Goal: Task Accomplishment & Management: Complete application form

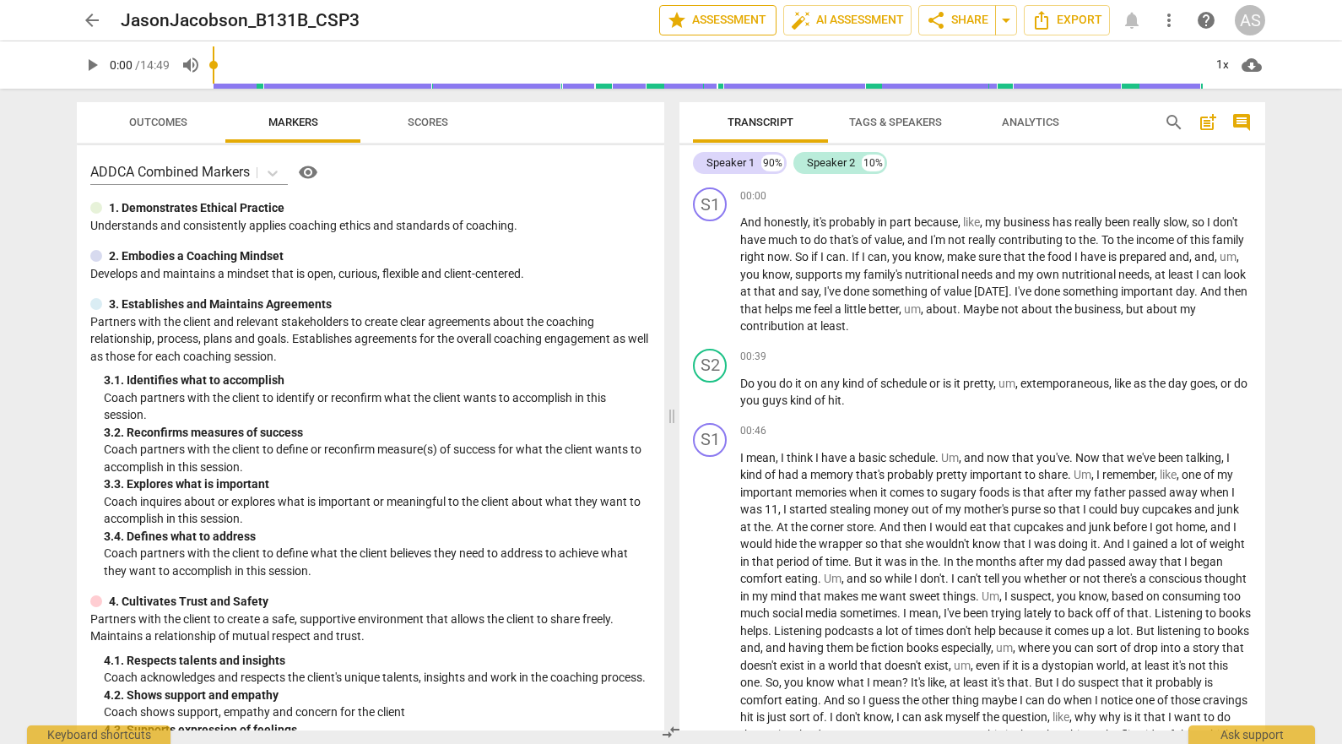
click at [690, 14] on span "star Assessment" at bounding box center [718, 20] width 102 height 20
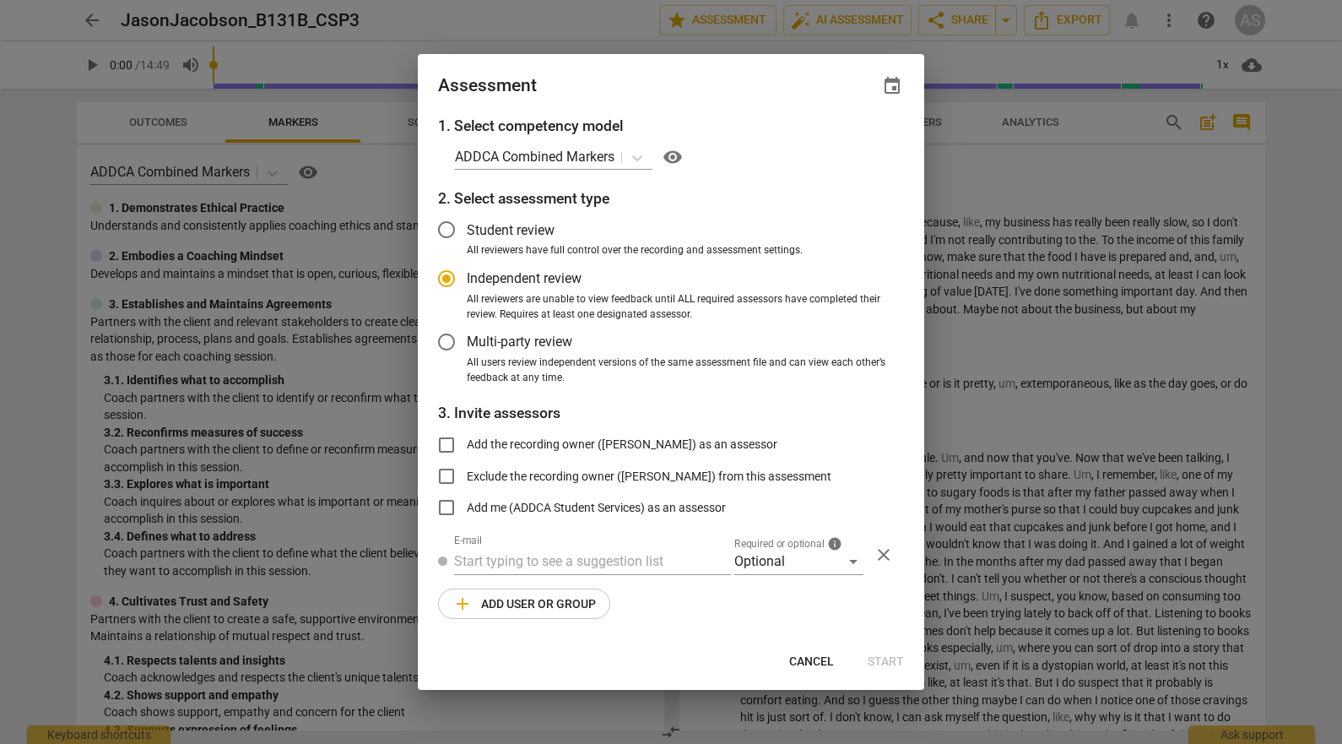
click at [885, 89] on span "event" at bounding box center [892, 86] width 24 height 20
radio input "false"
click at [842, 146] on input "date" at bounding box center [791, 144] width 118 height 24
type input "[DATE]"
click at [695, 83] on div at bounding box center [671, 372] width 1342 height 744
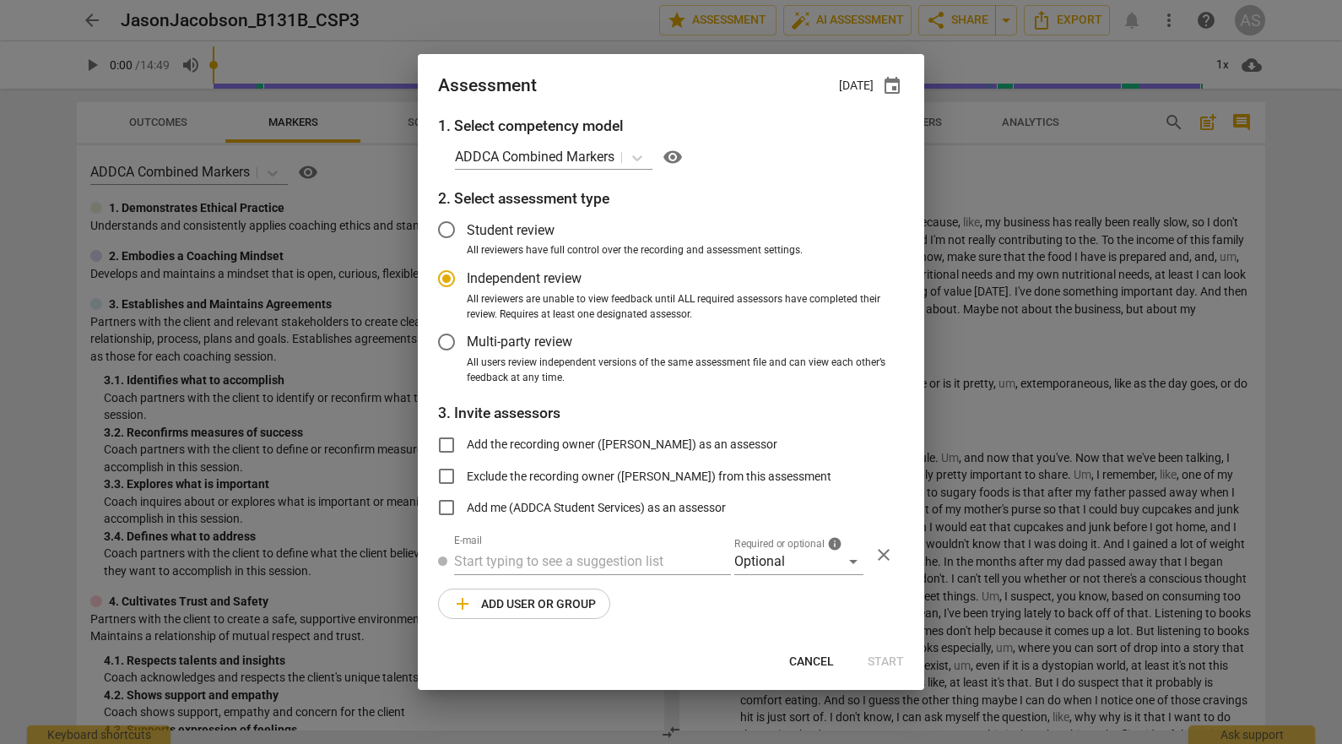
click at [805, 577] on div "1. Select competency model ADDCA Combined Markers visibility 2. Select assessme…" at bounding box center [671, 377] width 506 height 525
click at [804, 563] on div "Optional" at bounding box center [798, 561] width 129 height 27
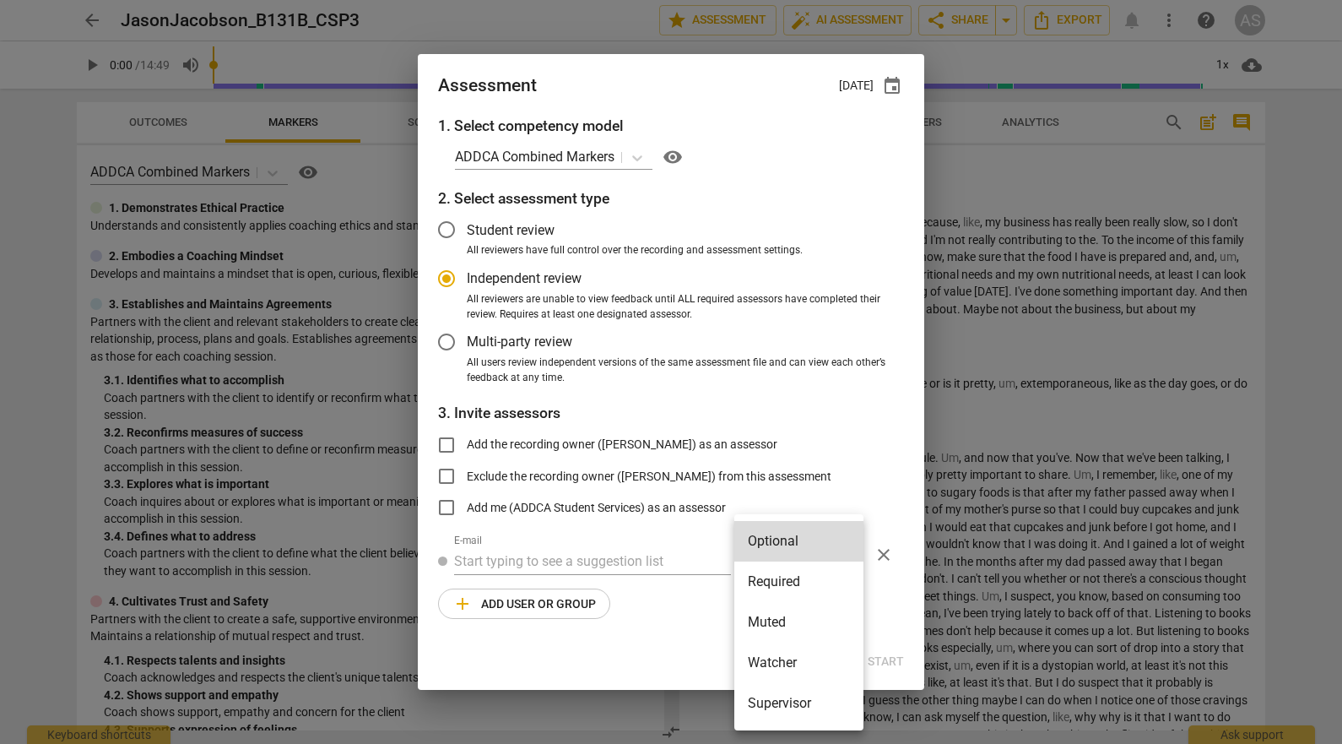
click at [802, 581] on li "Required" at bounding box center [798, 581] width 129 height 41
radio input "false"
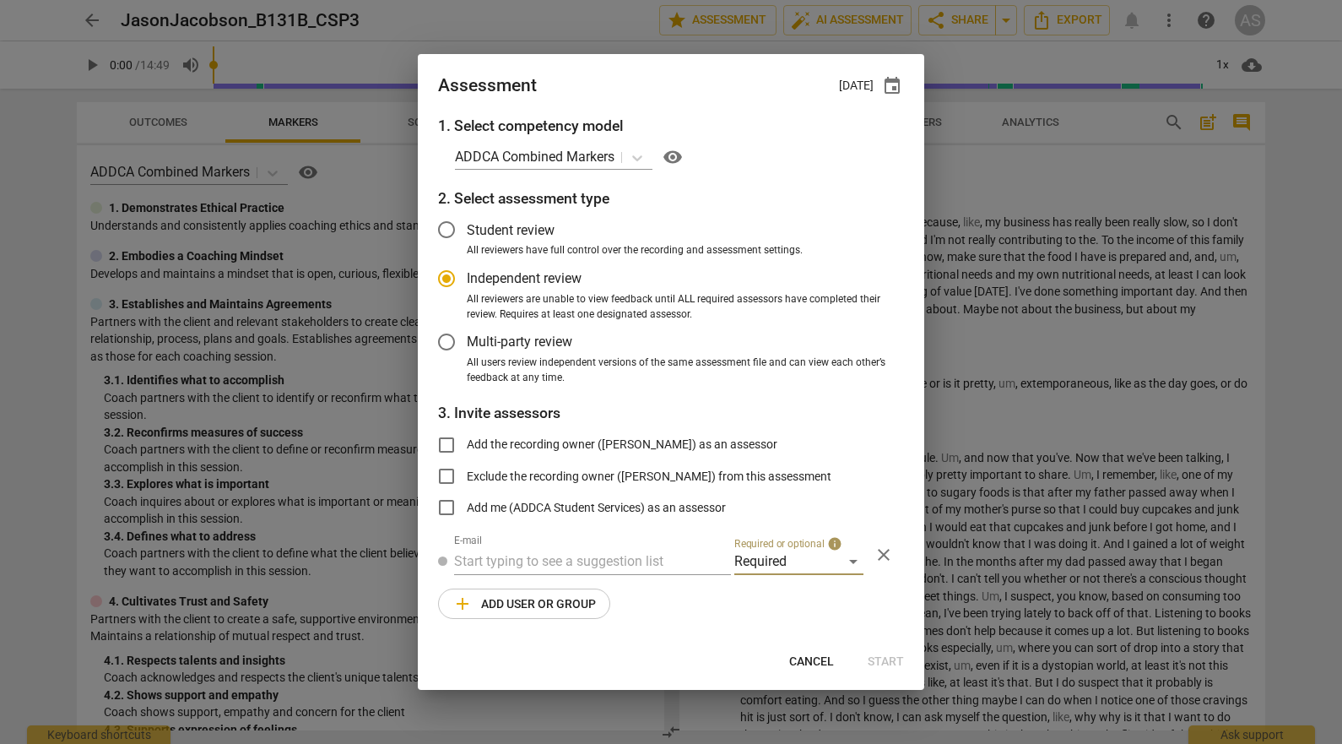
click at [647, 546] on div "E-mail" at bounding box center [592, 554] width 277 height 41
click at [635, 561] on input "text" at bounding box center [592, 561] width 277 height 27
type input "elizabethp!"
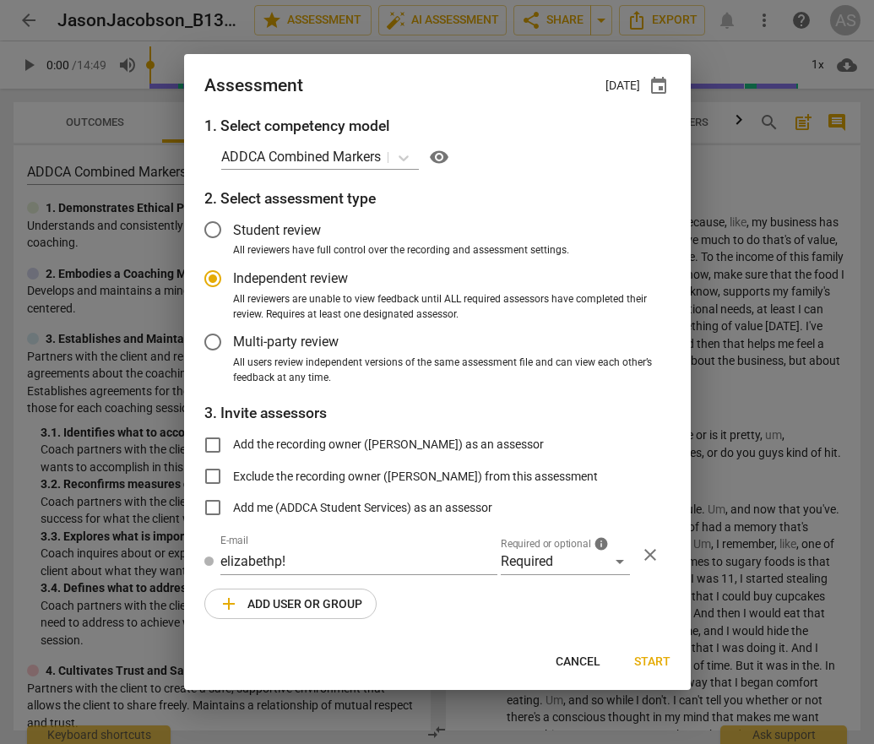
radio input "false"
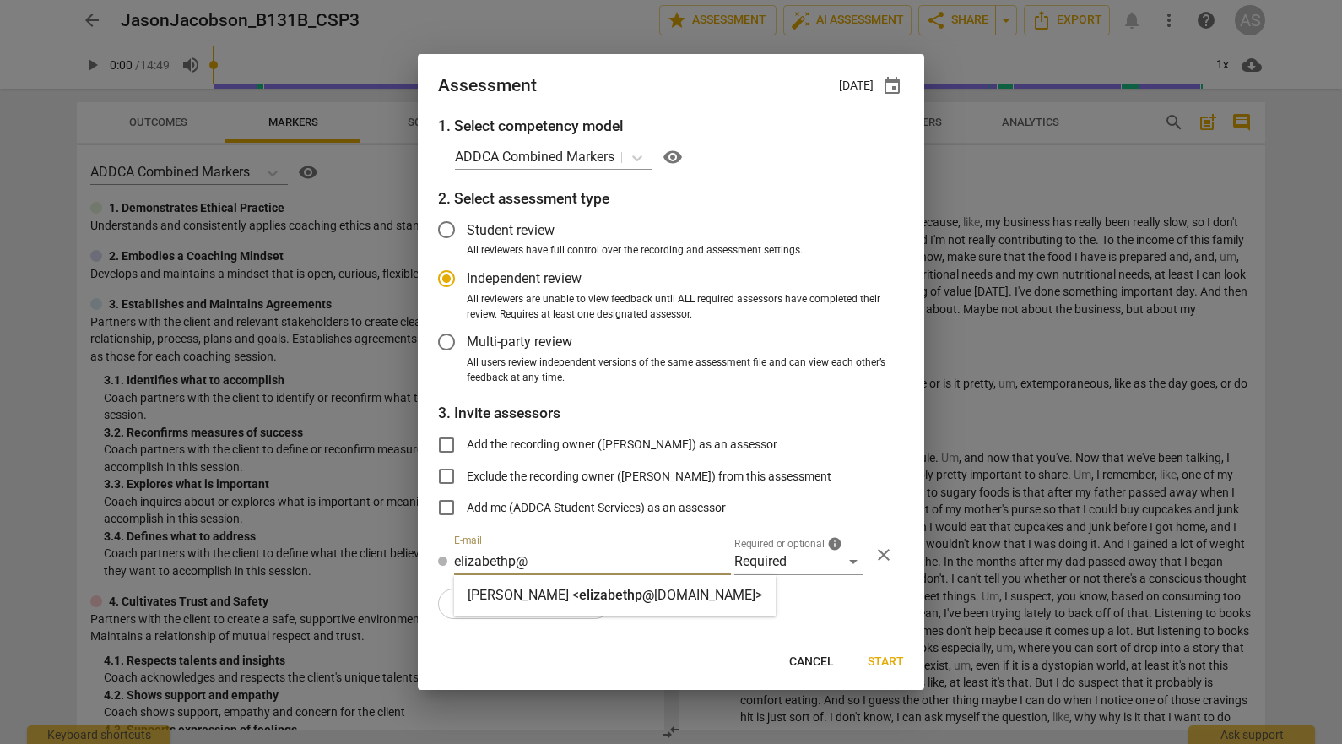
type input "elizabethp@"
click at [577, 583] on div "Elizabeth Paparo < elizabethp@ addca.com>" at bounding box center [615, 595] width 322 height 41
radio input "false"
type input "Elizabeth Paparo <elizabethp@addca.com>"
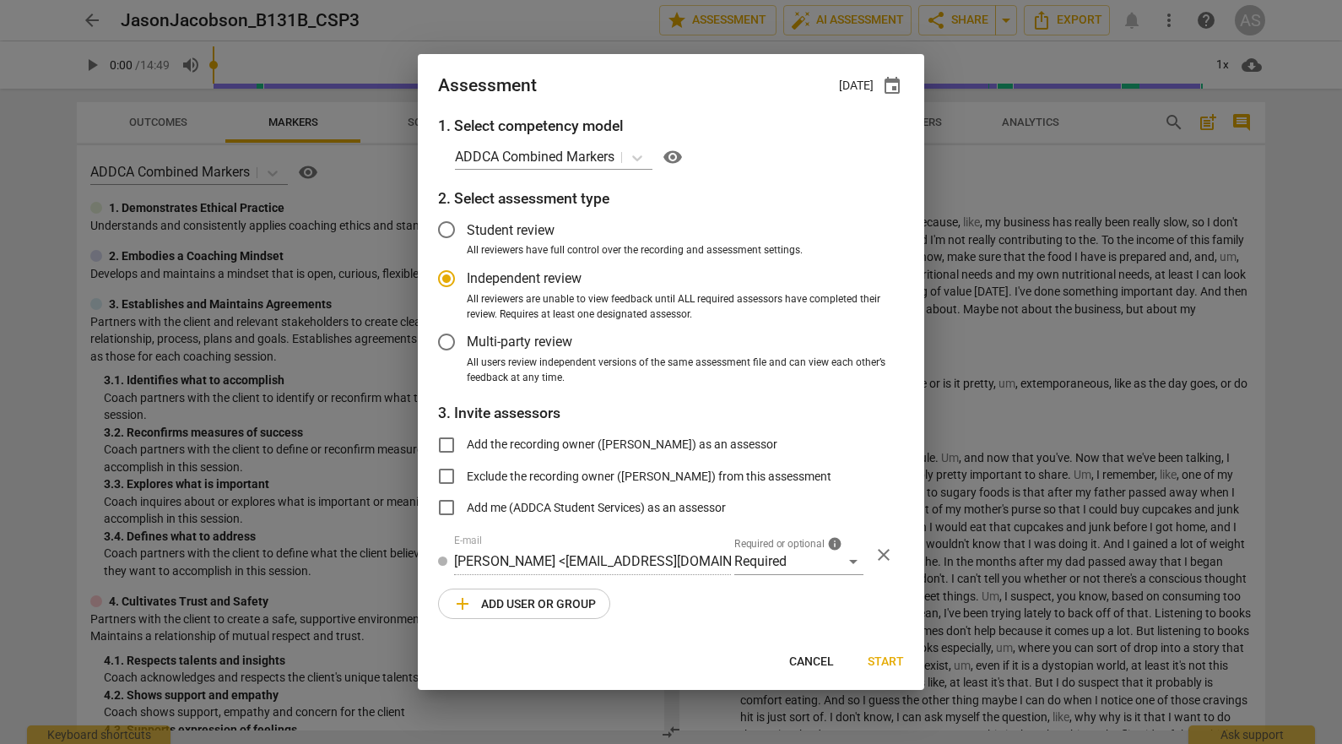
click at [529, 614] on span "add Add user or group" at bounding box center [523, 603] width 143 height 20
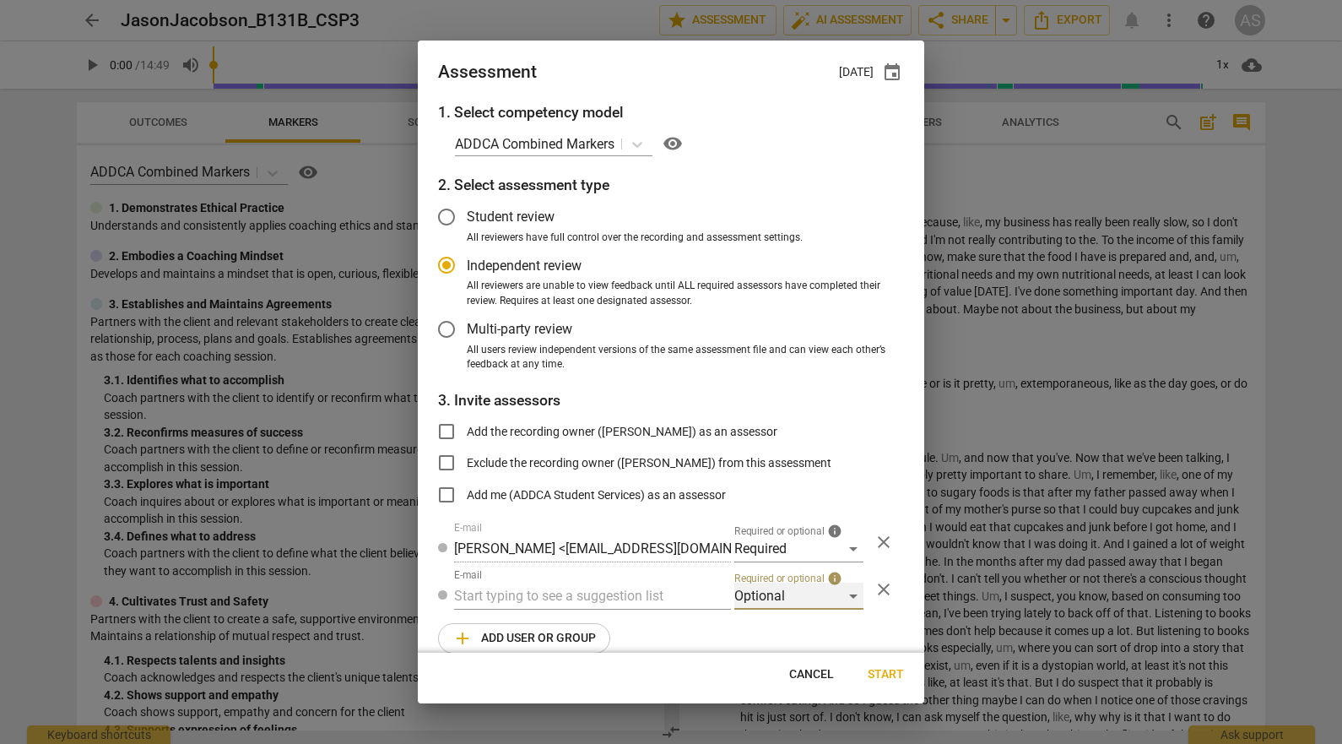
click at [793, 599] on div "Optional" at bounding box center [798, 595] width 129 height 27
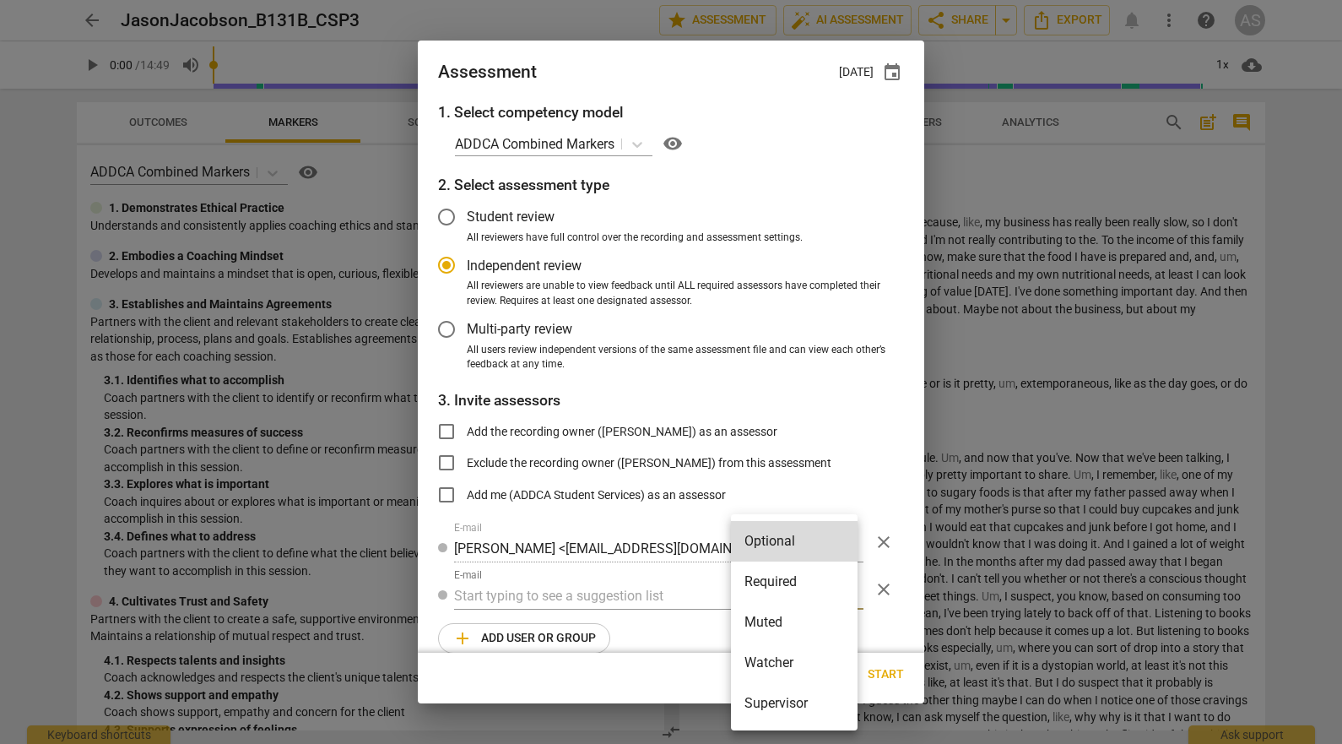
drag, startPoint x: 783, startPoint y: 623, endPoint x: 754, endPoint y: 622, distance: 29.6
click at [777, 623] on li "Muted" at bounding box center [794, 622] width 127 height 41
radio input "false"
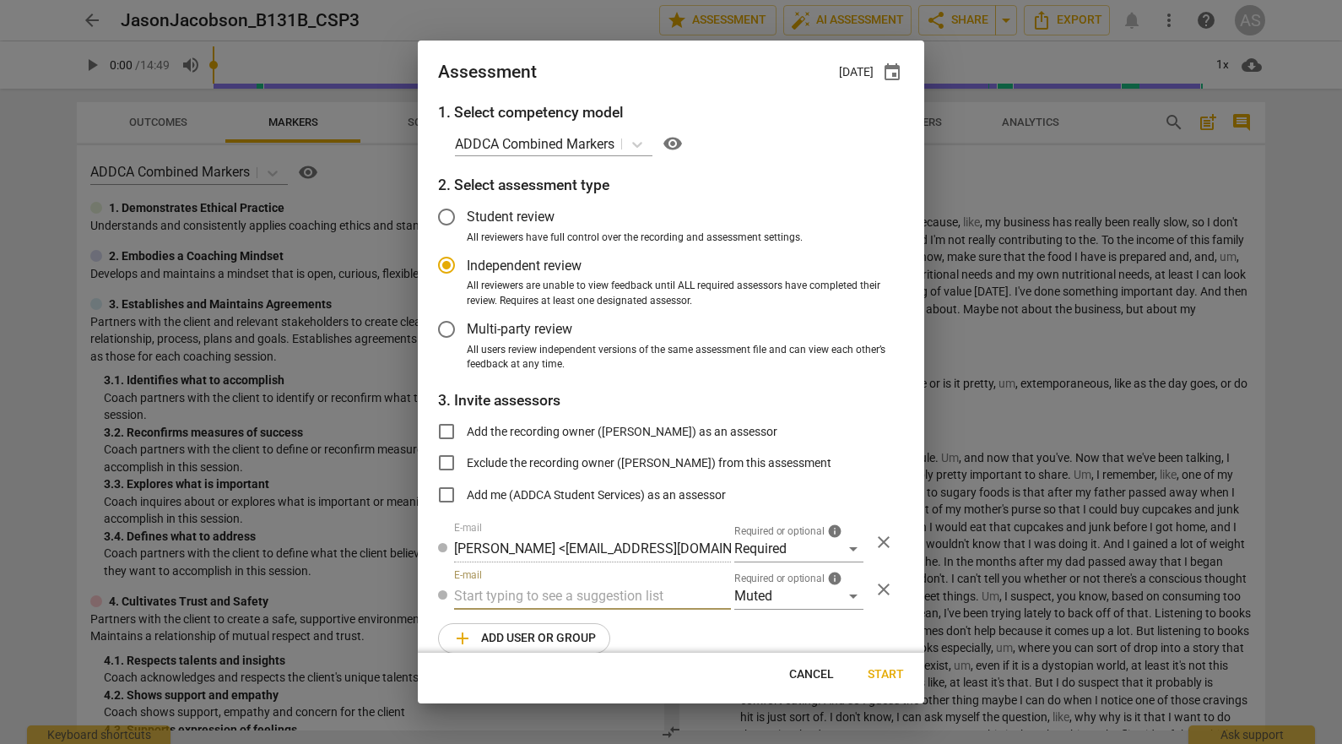
click at [511, 590] on input "text" at bounding box center [592, 595] width 277 height 27
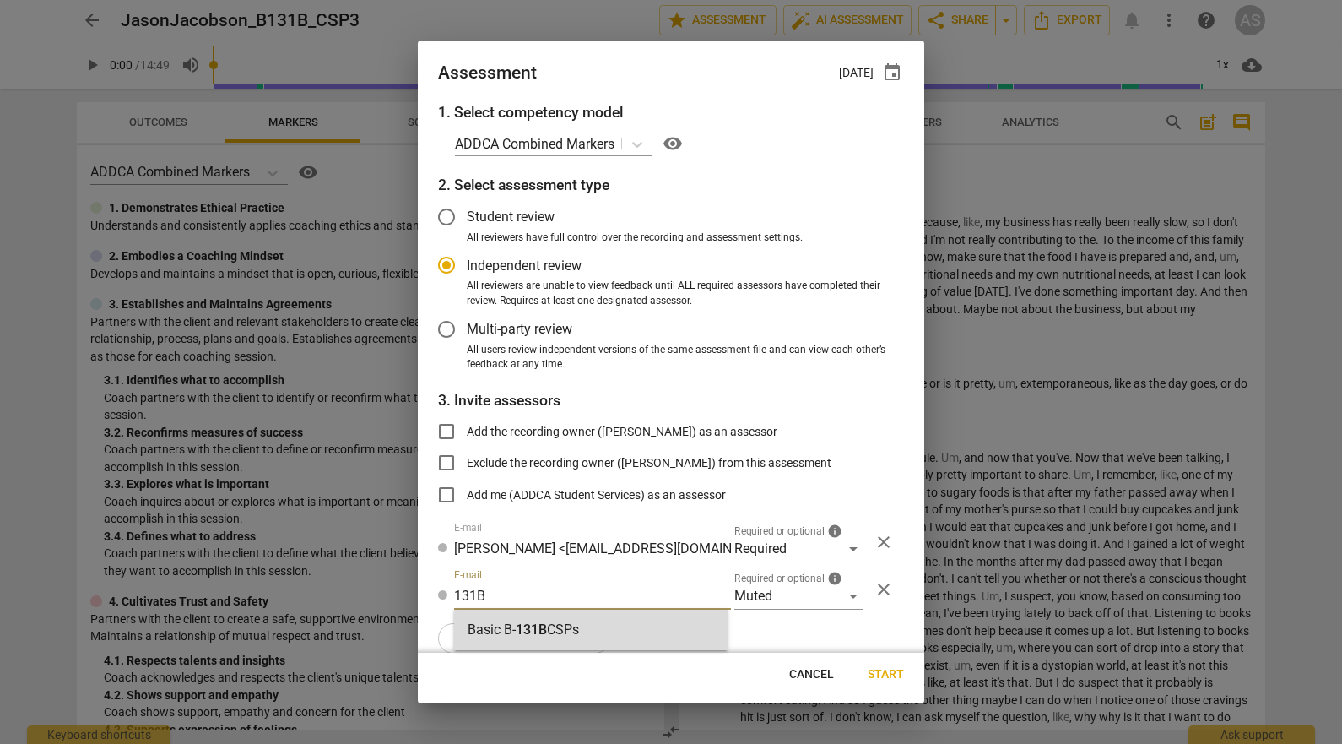
type input "131B"
click at [539, 625] on span "131B" at bounding box center [531, 629] width 31 height 16
radio input "false"
type input "Basic B-131B CSPs"
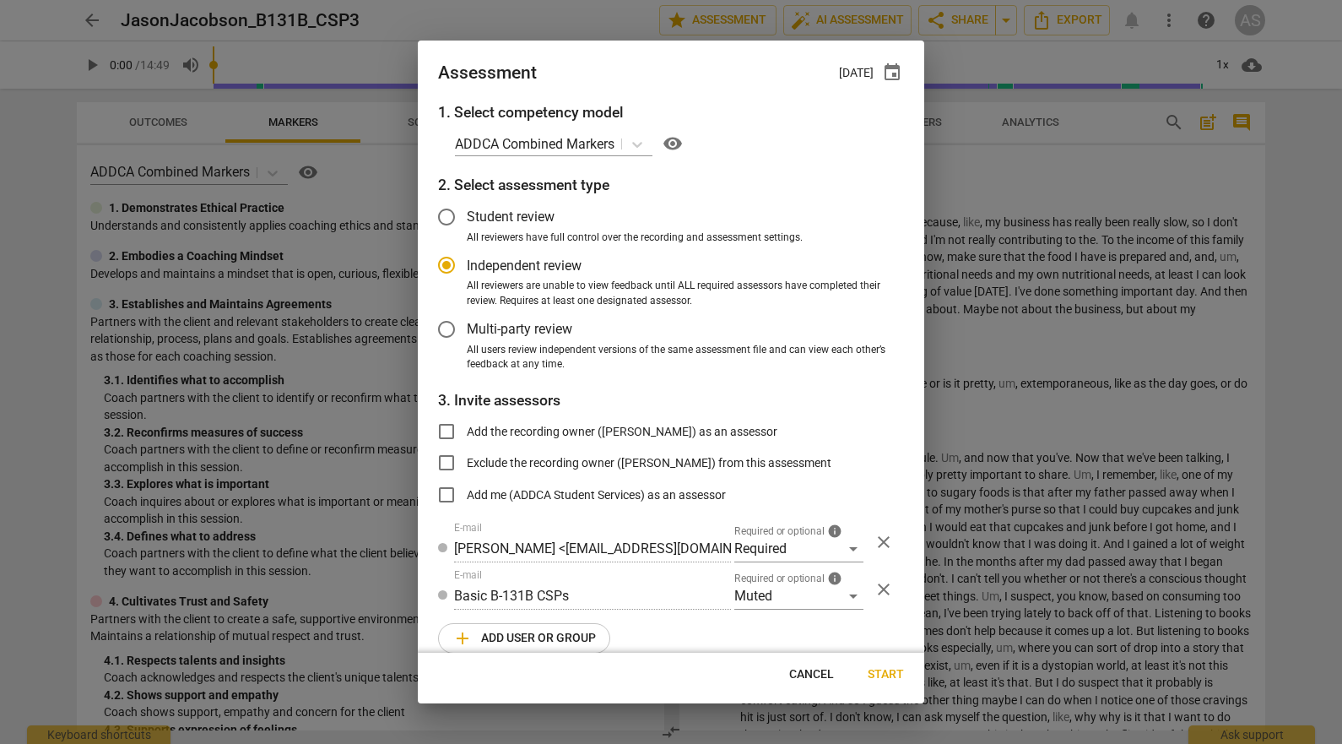
click at [902, 670] on span "Start" at bounding box center [886, 674] width 36 height 17
radio input "false"
type input "[PERSON_NAME] <[EMAIL_ADDRESS][DOMAIN_NAME]>"
type input "[PERSON_NAME] <[PERSON_NAME][EMAIL_ADDRESS][DOMAIN_NAME]>"
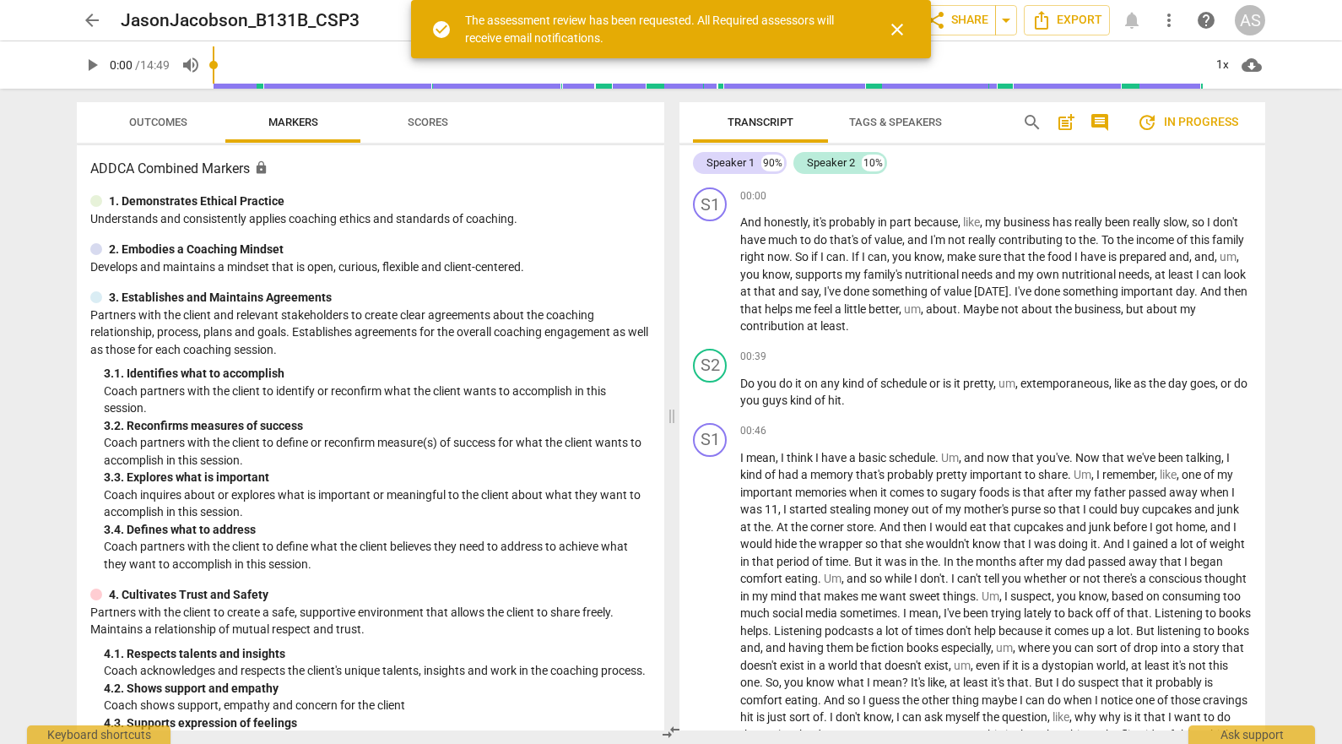
click at [94, 15] on span "arrow_back" at bounding box center [92, 20] width 20 height 20
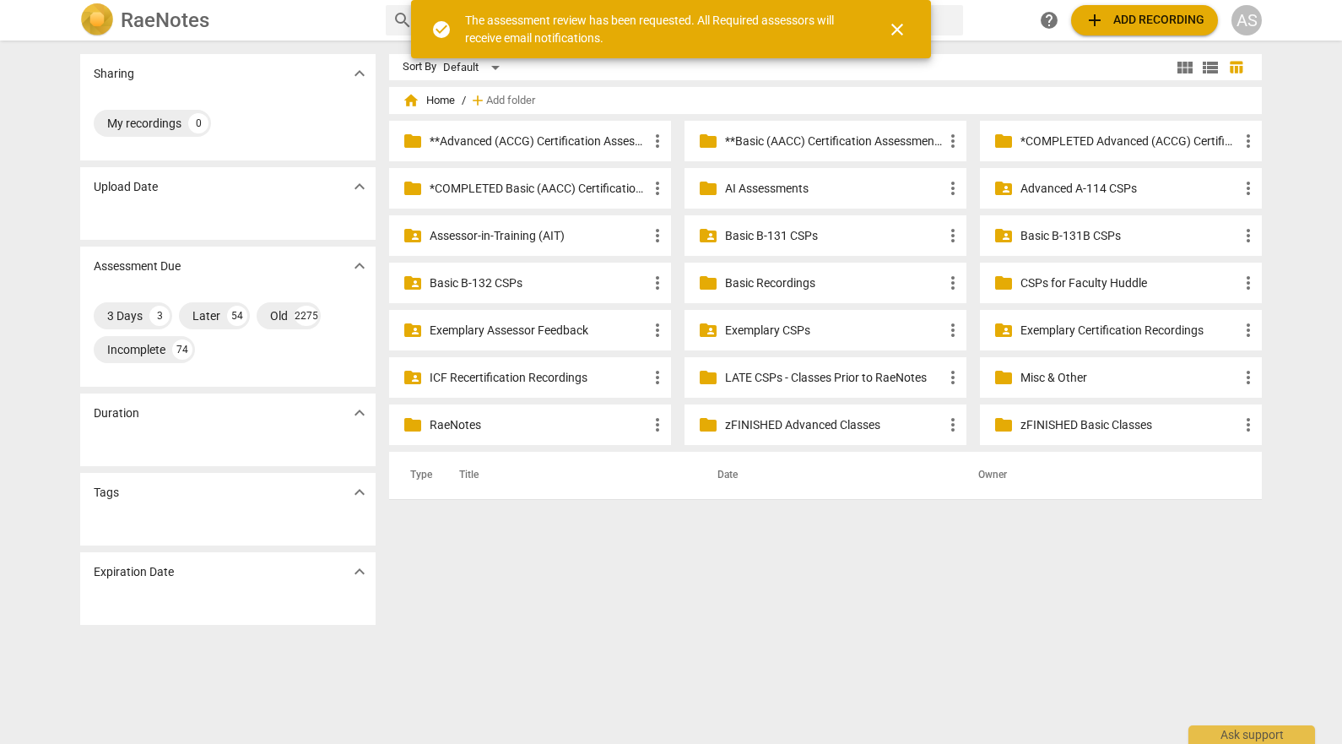
click at [1047, 235] on p "Basic B-131B CSPs" at bounding box center [1129, 236] width 218 height 18
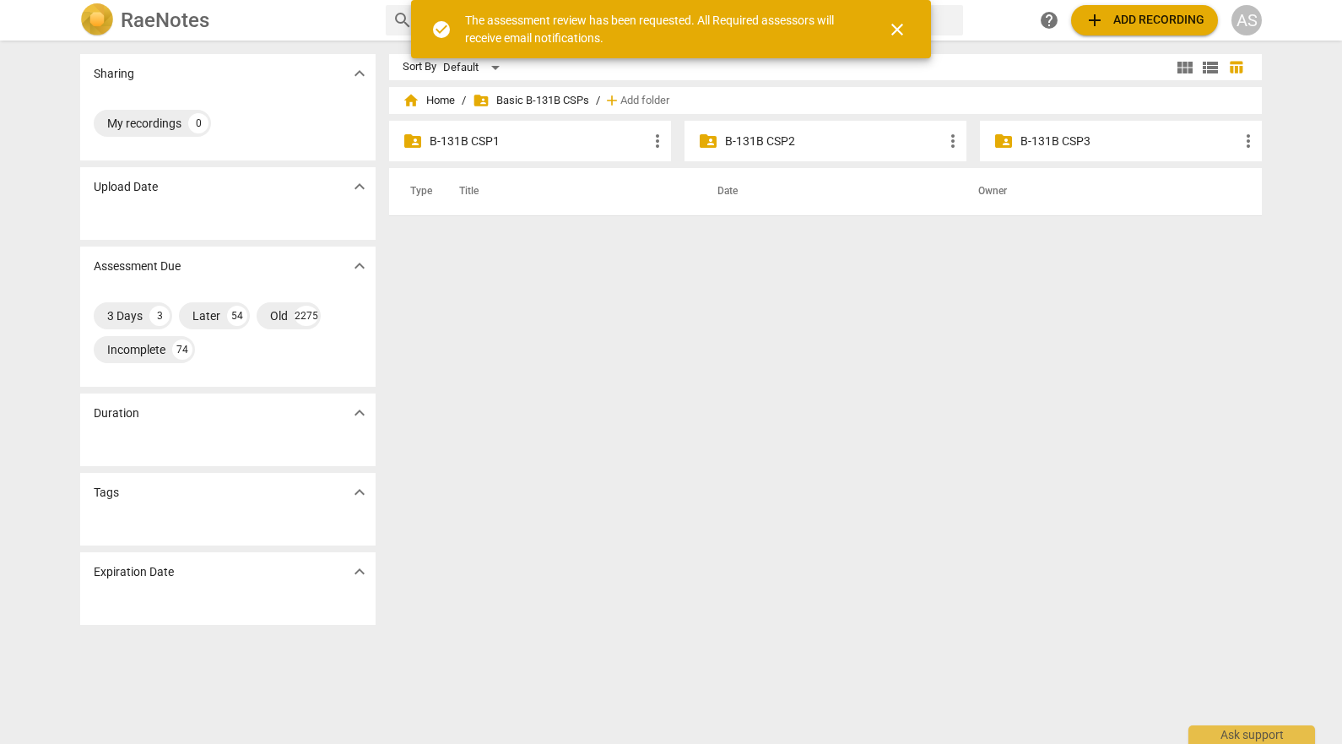
click at [1069, 134] on p "B-131B CSP3" at bounding box center [1129, 142] width 218 height 18
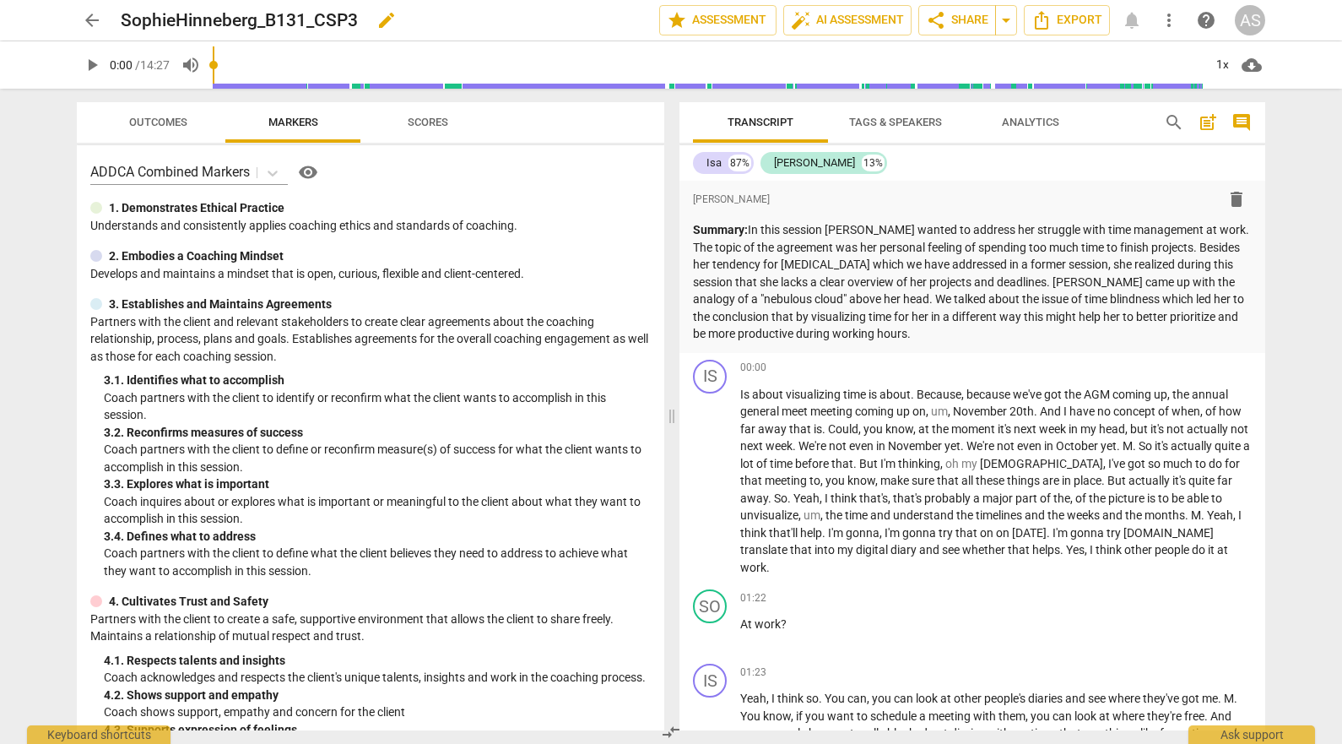
click at [387, 14] on span "edit" at bounding box center [386, 20] width 20 height 20
click at [306, 19] on input "SophieHinneberg_B131_CSP3" at bounding box center [353, 20] width 464 height 32
type input "SophieHinneberg_B131B_CSP3"
click at [593, 20] on span "done" at bounding box center [600, 20] width 20 height 20
click at [696, 19] on span "star Assessment" at bounding box center [718, 20] width 102 height 20
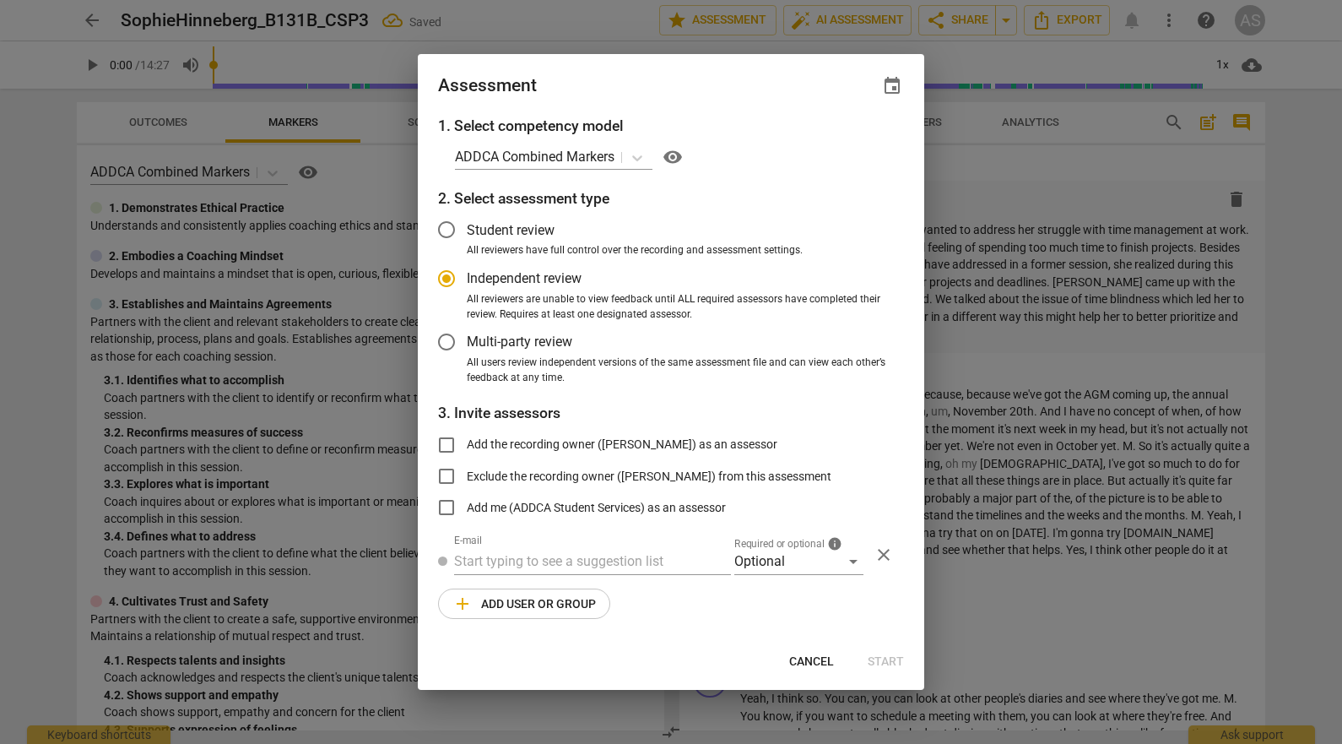
radio input "false"
click at [897, 84] on span "event" at bounding box center [892, 86] width 20 height 20
click at [844, 138] on input "date" at bounding box center [791, 144] width 118 height 24
type input "[DATE]"
click at [662, 122] on div at bounding box center [671, 372] width 1342 height 744
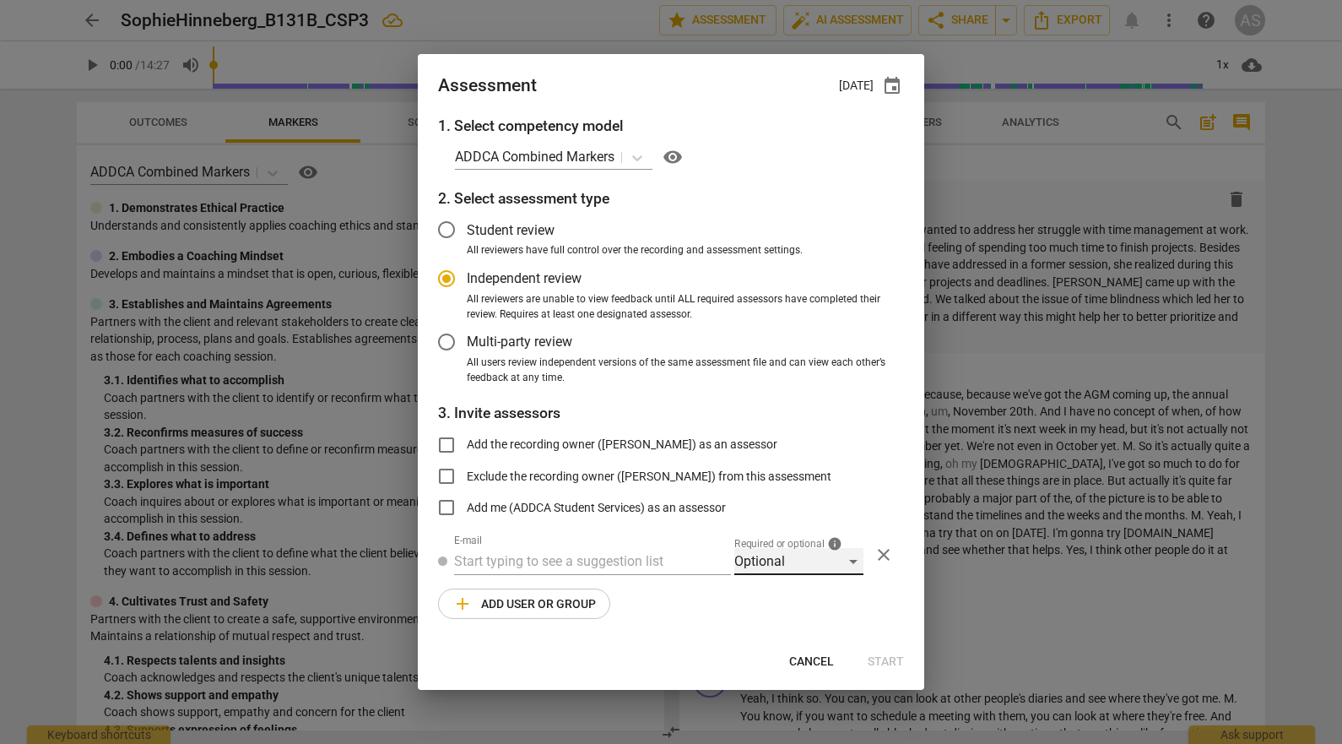
click at [783, 564] on div "Optional" at bounding box center [798, 561] width 129 height 27
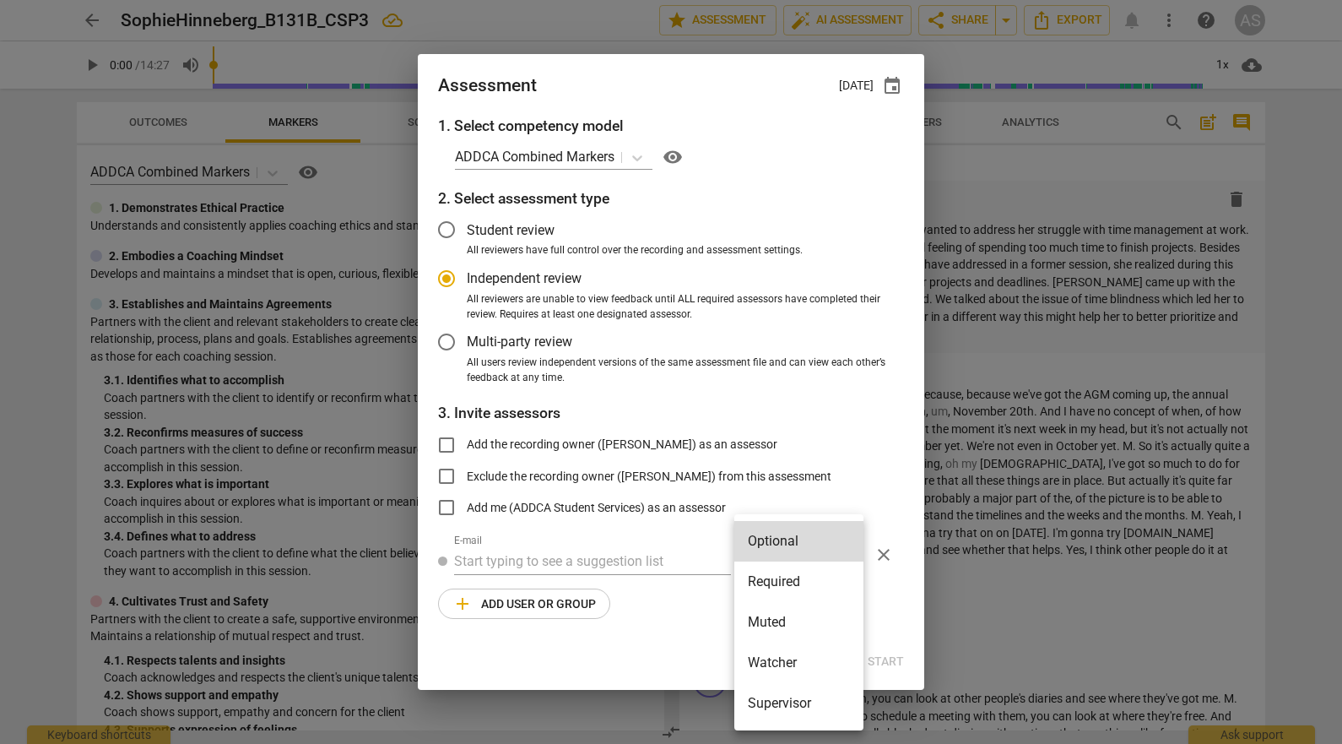
click at [786, 572] on li "Required" at bounding box center [798, 581] width 129 height 41
radio input "false"
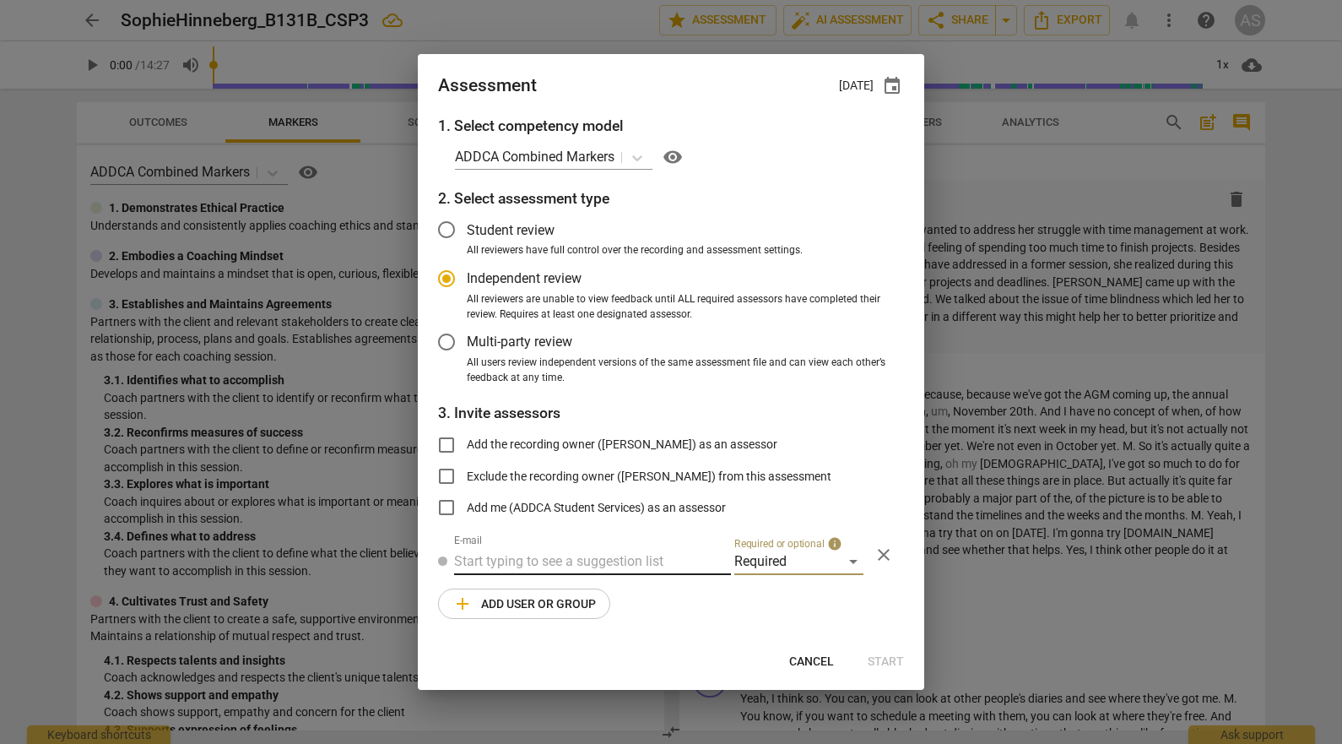
click at [604, 562] on input "text" at bounding box center [592, 561] width 277 height 27
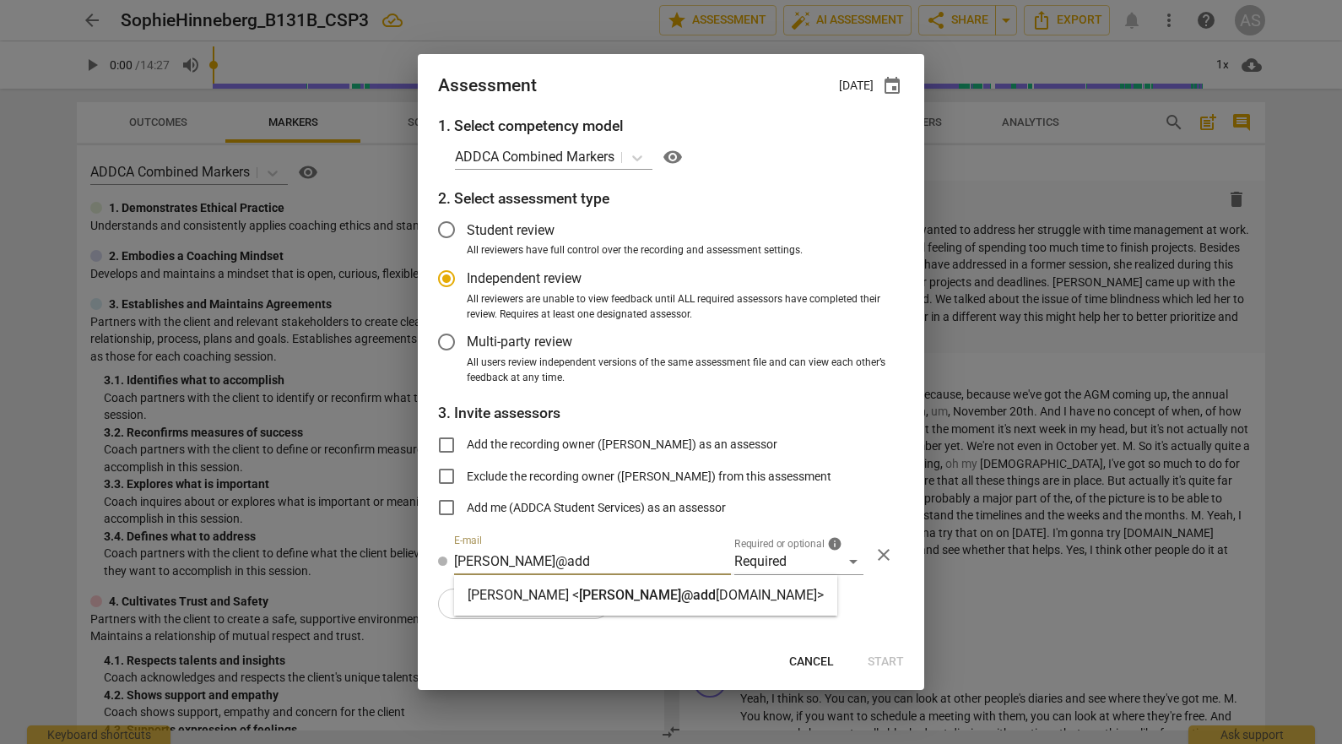
type input "[PERSON_NAME]@add"
click at [599, 595] on span "[PERSON_NAME]@add" at bounding box center [647, 595] width 137 height 16
radio input "false"
type input "[PERSON_NAME] <[PERSON_NAME][EMAIL_ADDRESS][DOMAIN_NAME]>"
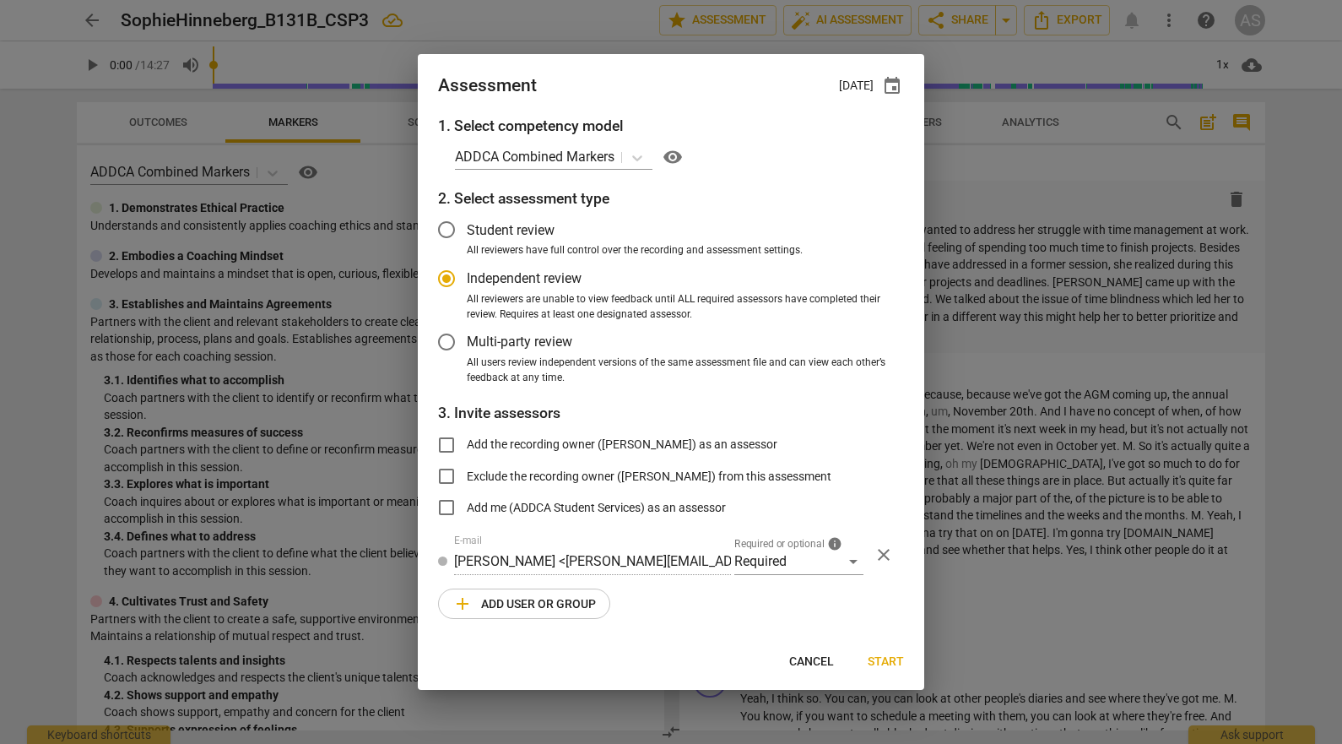
click at [547, 613] on span "add Add user or group" at bounding box center [523, 603] width 143 height 20
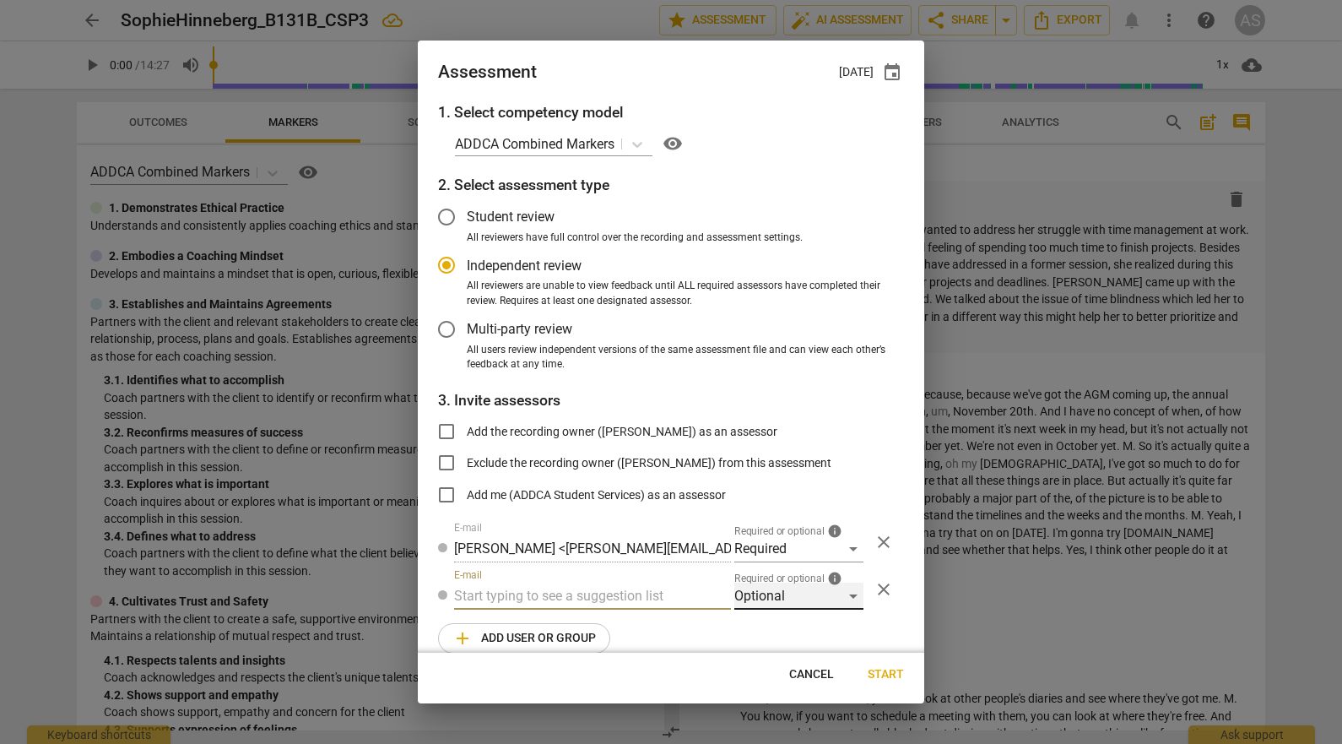
click at [756, 593] on div "Optional" at bounding box center [798, 595] width 129 height 27
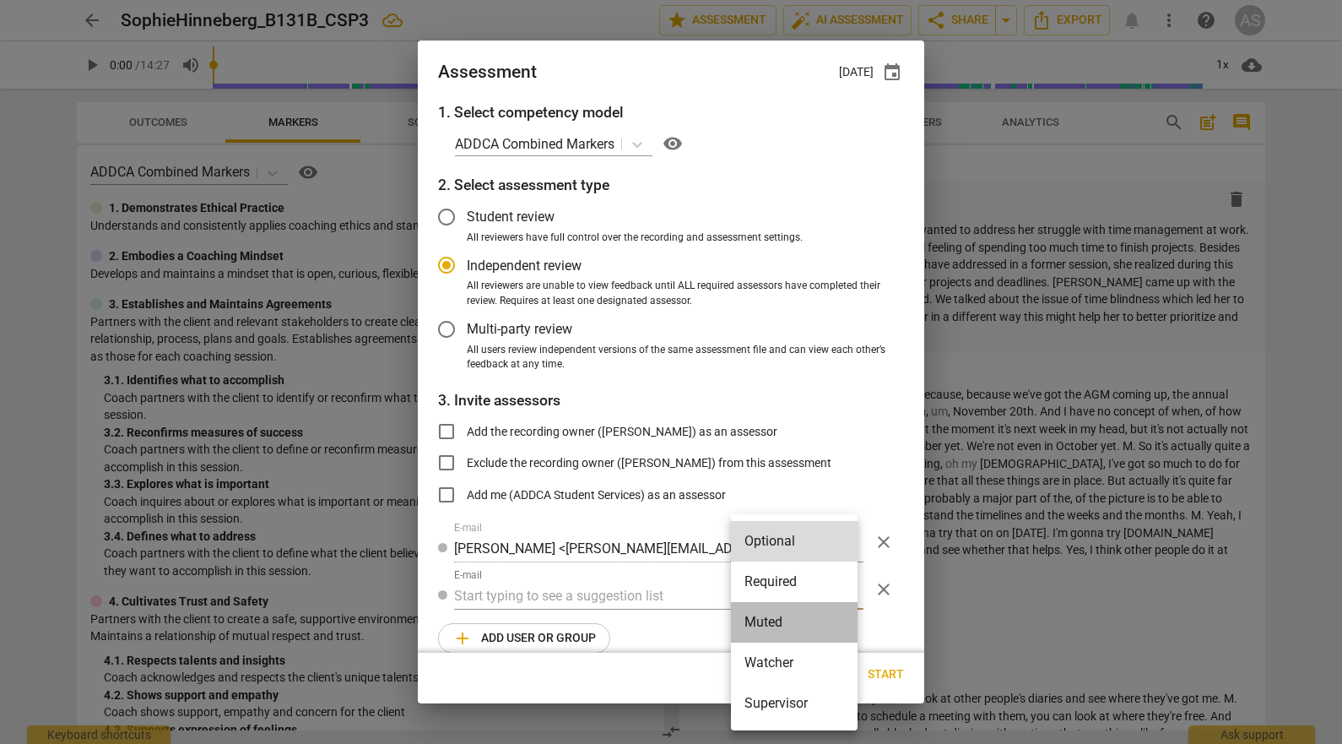
click at [766, 614] on li "Muted" at bounding box center [794, 622] width 127 height 41
radio input "false"
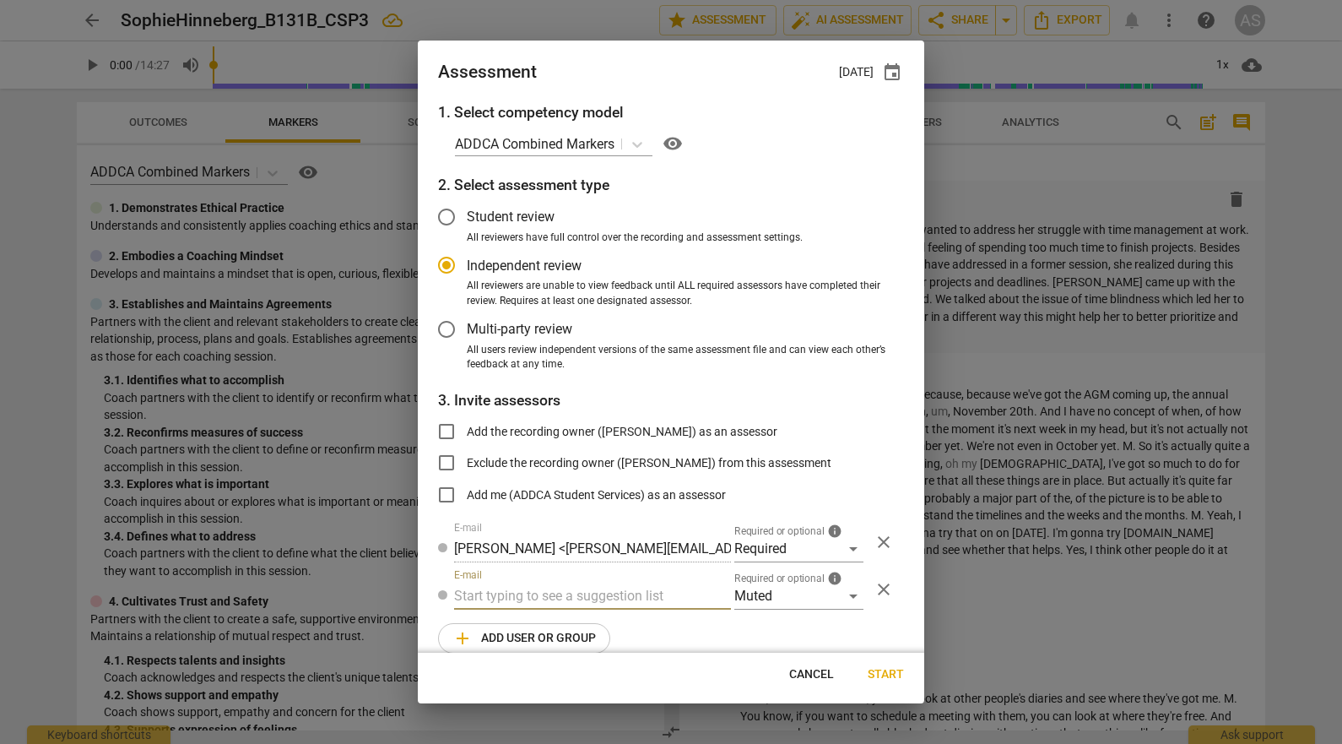
click at [578, 600] on input "text" at bounding box center [592, 595] width 277 height 27
type input "131B"
click at [574, 627] on strong "CSPs" at bounding box center [563, 629] width 32 height 16
radio input "false"
type input "Basic B-131B CSPs"
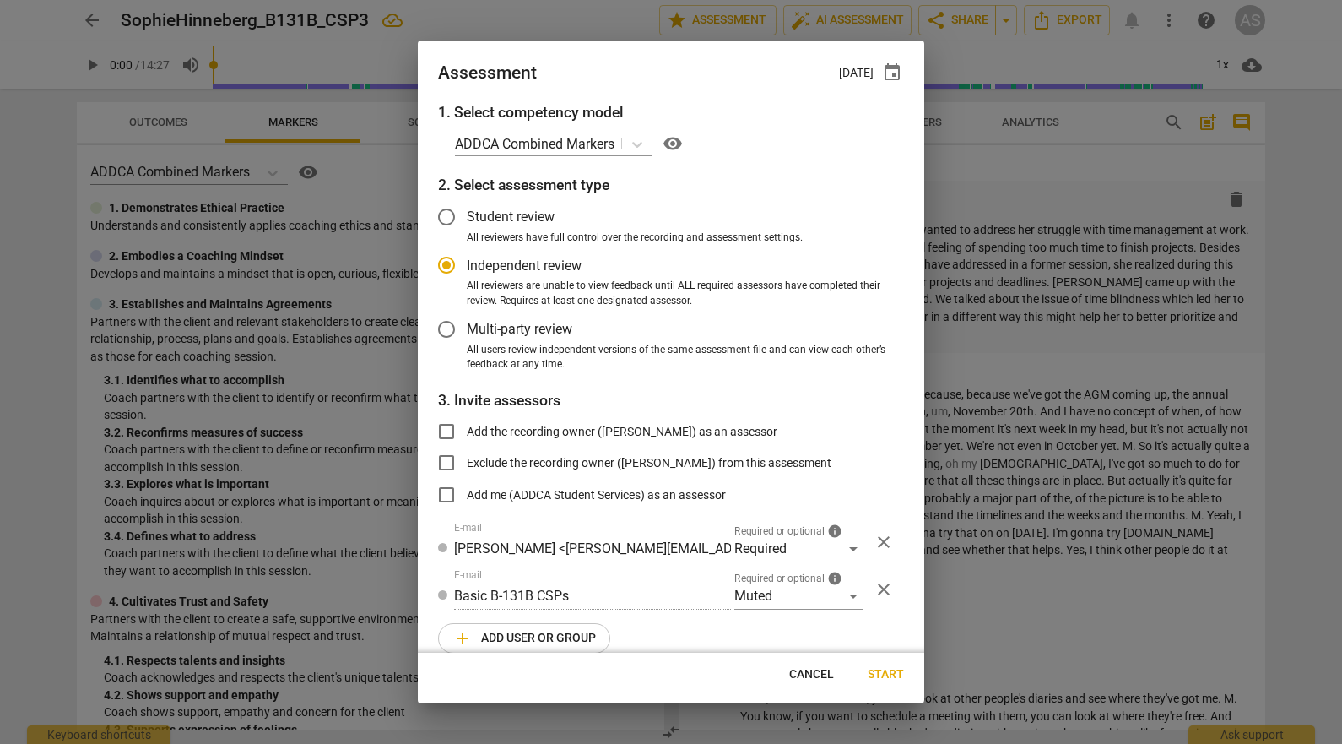
click at [887, 667] on span "Start" at bounding box center [886, 674] width 36 height 17
radio input "false"
type input "[PERSON_NAME] <[EMAIL_ADDRESS][DOMAIN_NAME]>"
type input "[PERSON_NAME] <[PERSON_NAME][EMAIL_ADDRESS][DOMAIN_NAME]>"
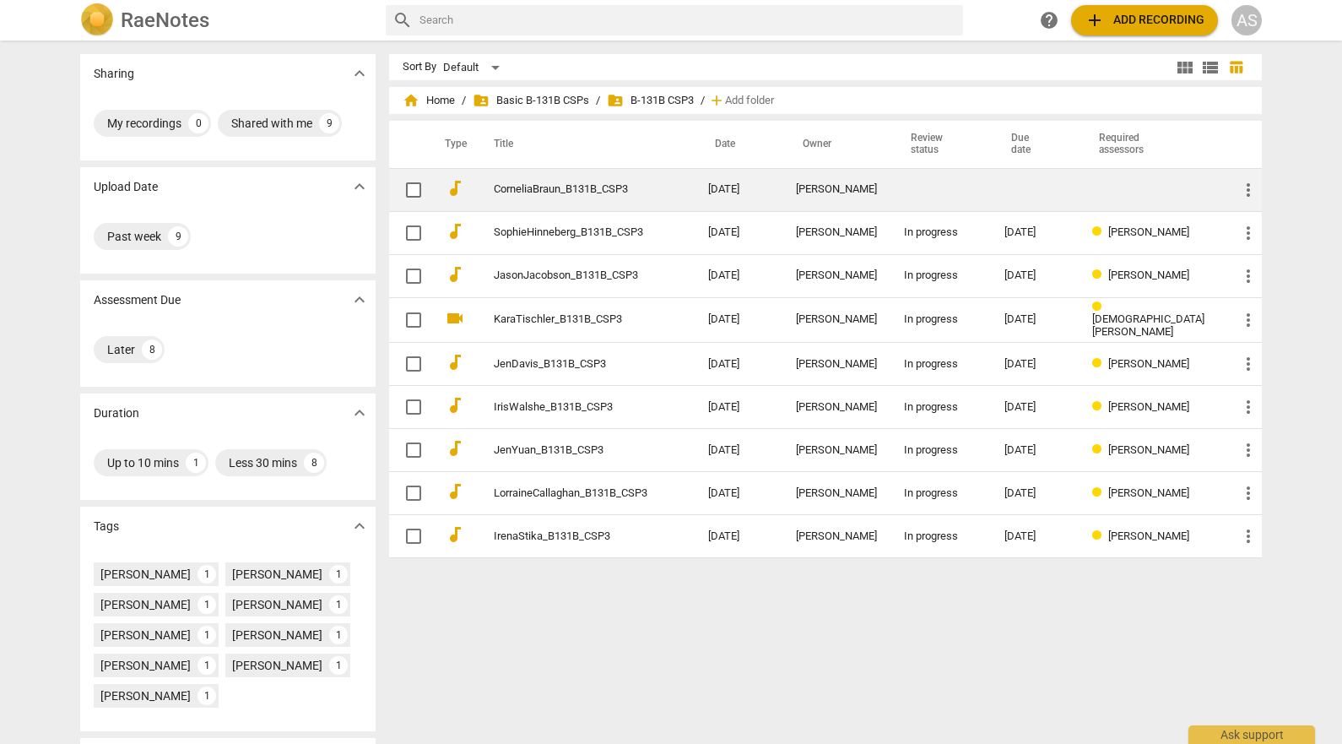
click at [843, 188] on div "[PERSON_NAME]" at bounding box center [836, 189] width 81 height 13
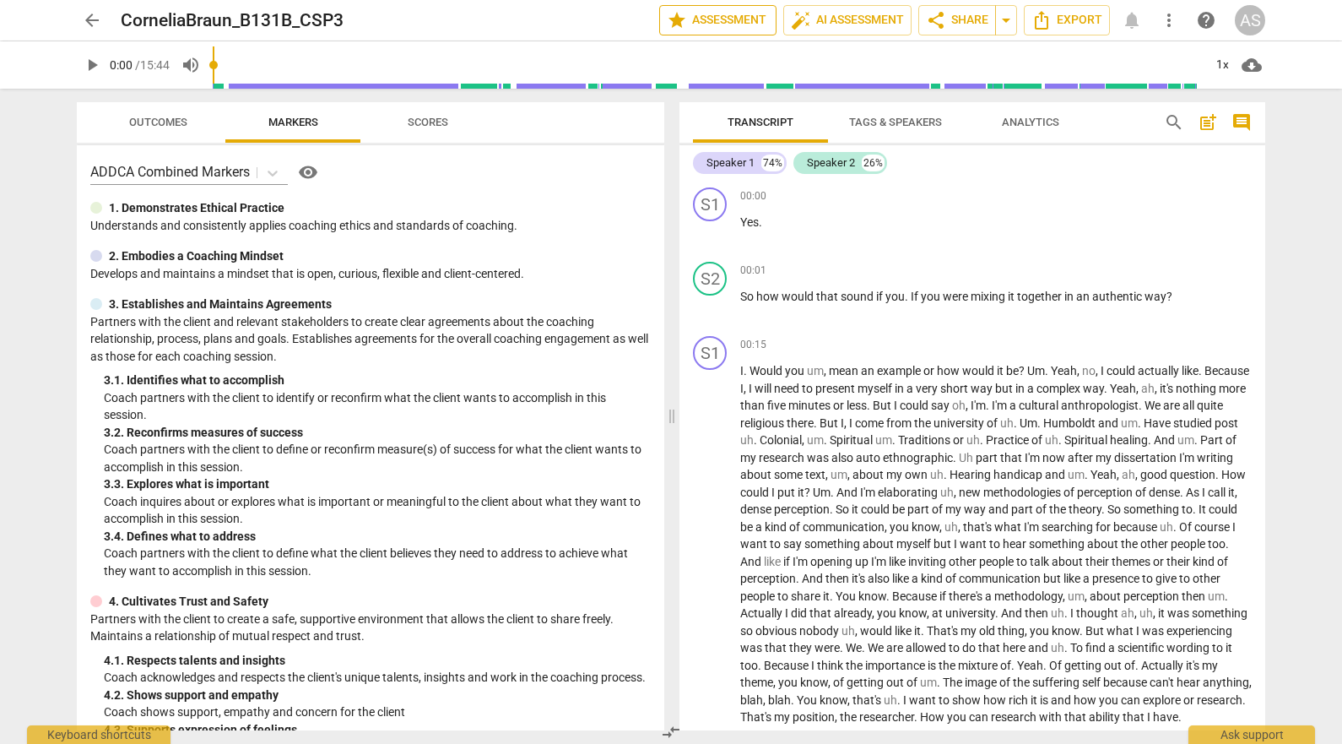
click at [685, 23] on span "star Assessment" at bounding box center [718, 20] width 102 height 20
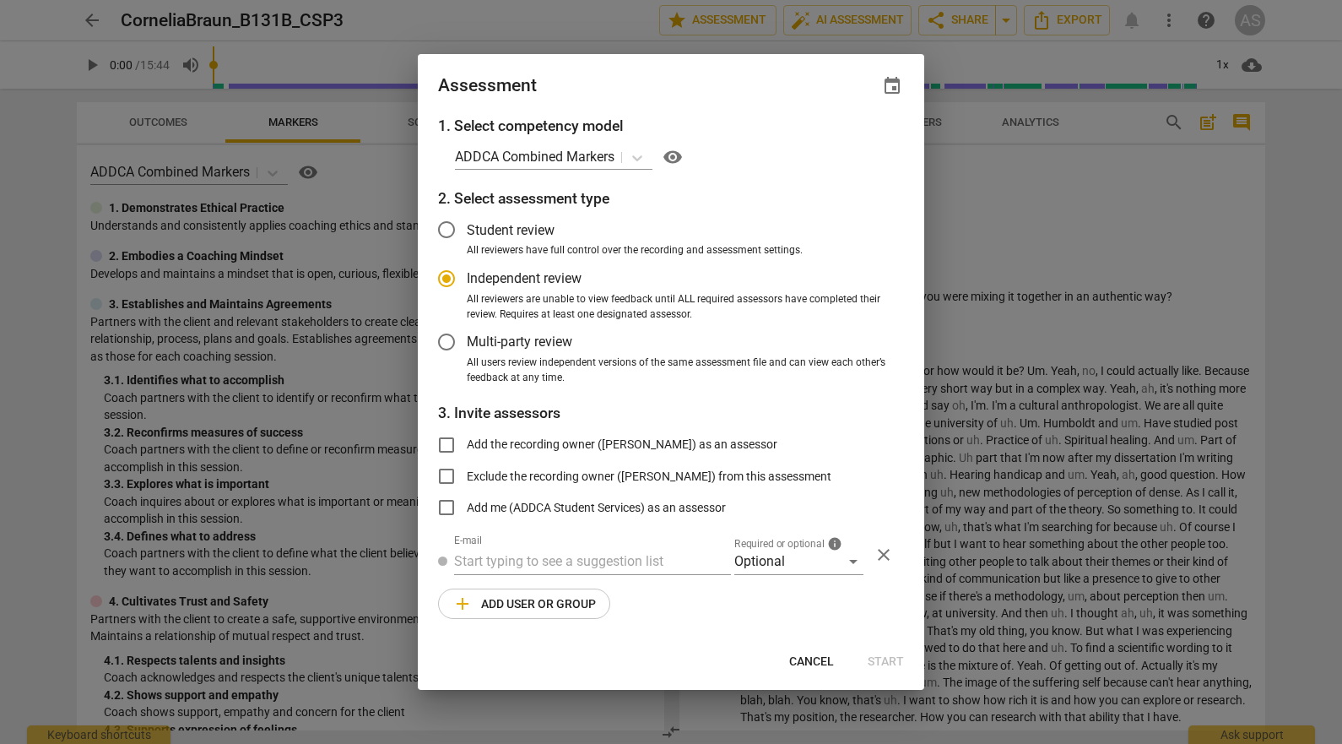
radio input "false"
click at [902, 83] on span "event" at bounding box center [892, 86] width 24 height 20
click at [838, 149] on input "date" at bounding box center [791, 144] width 118 height 24
type input "[DATE]"
click at [620, 84] on div at bounding box center [671, 372] width 1342 height 744
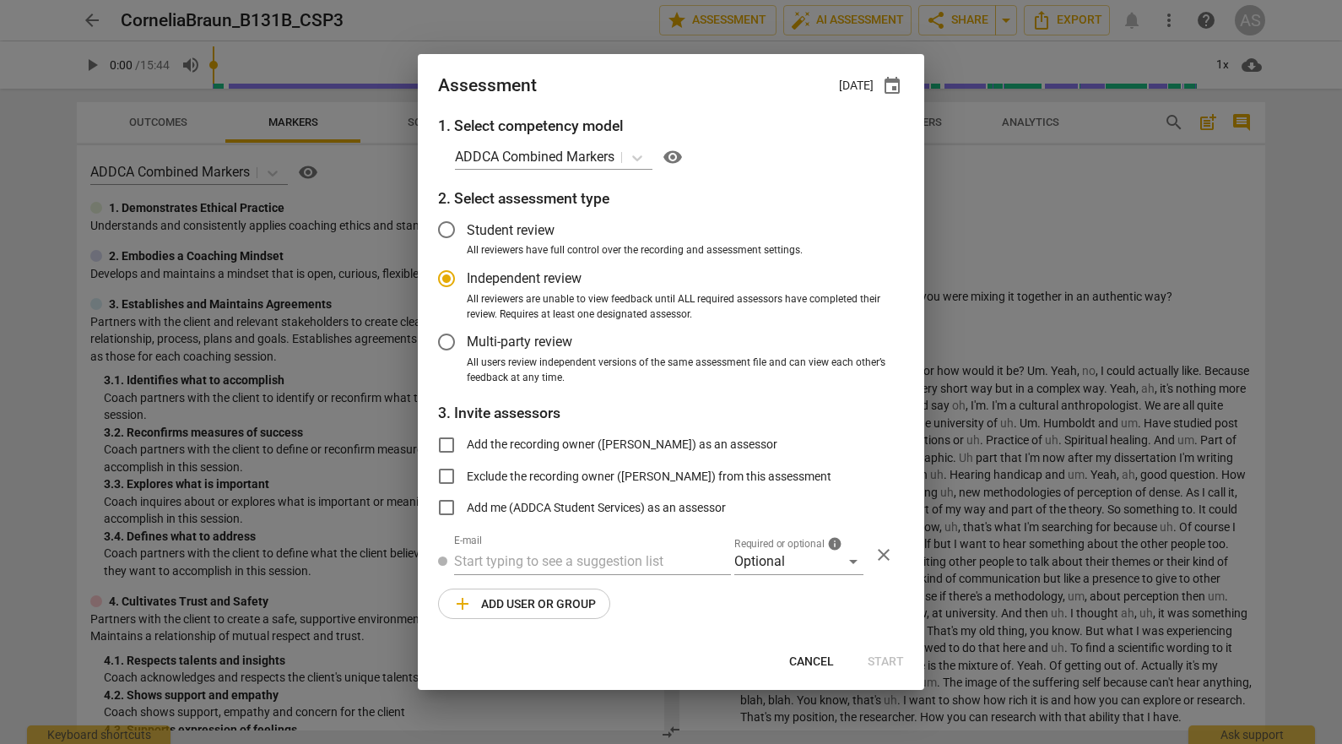
click at [758, 581] on div "1. Select competency model ADDCA Combined Markers visibility 2. Select assessme…" at bounding box center [671, 377] width 506 height 525
click at [762, 549] on div "Optional" at bounding box center [798, 561] width 129 height 27
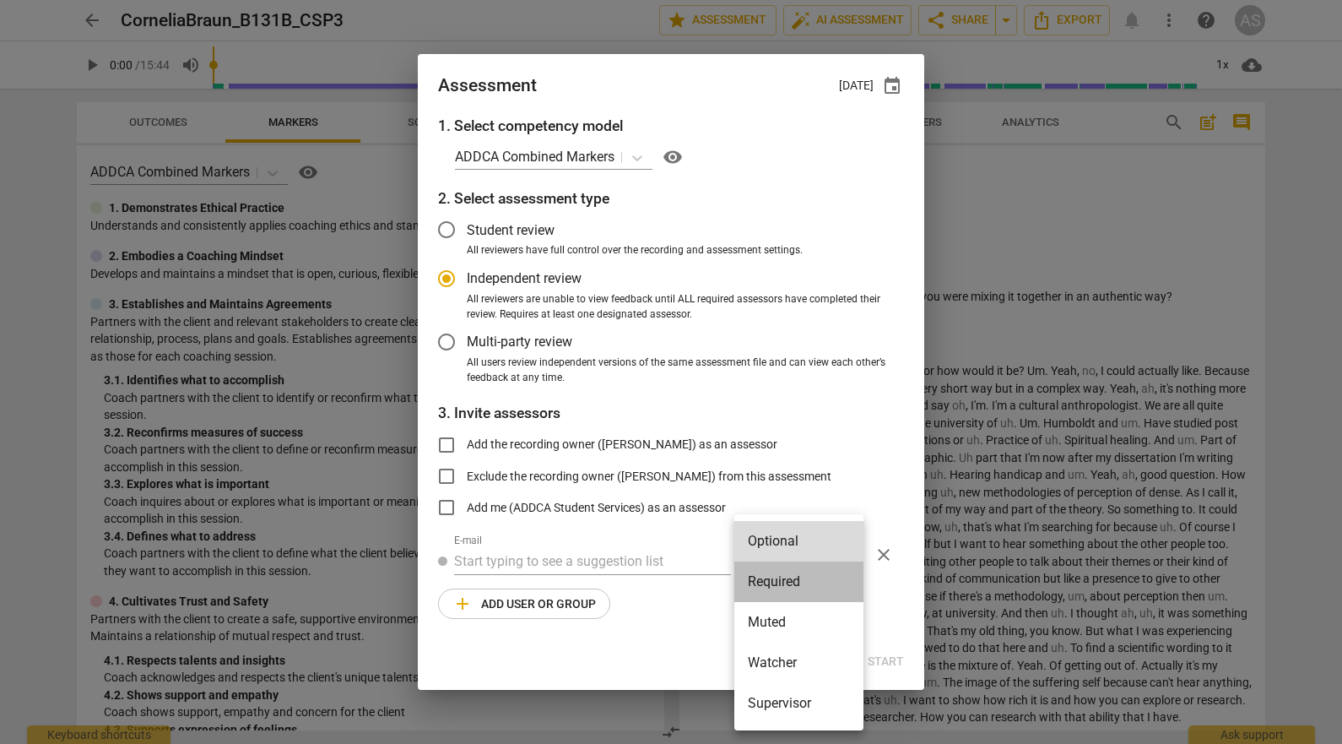
click at [769, 569] on li "Required" at bounding box center [798, 581] width 129 height 41
radio input "false"
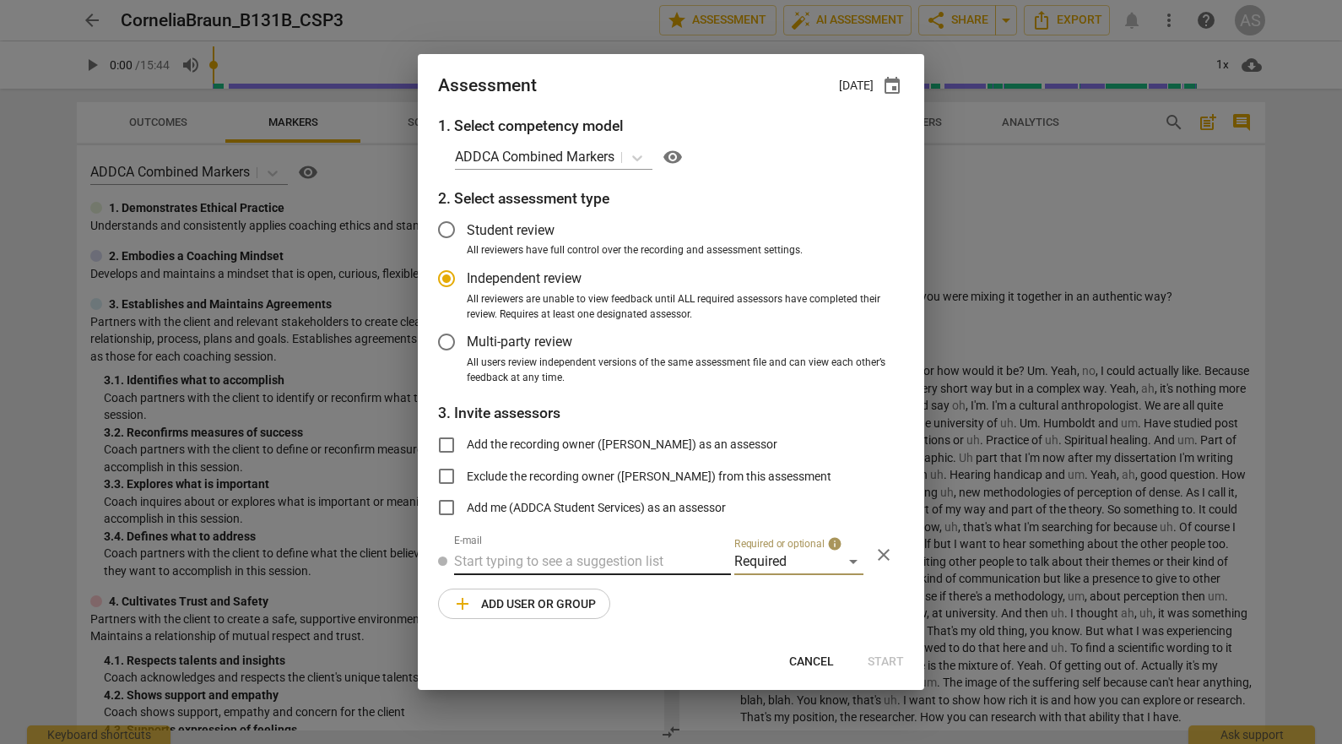
click at [594, 552] on input "text" at bounding box center [592, 561] width 277 height 27
type input "brett@add"
click at [587, 591] on span "brett@add" at bounding box center [630, 595] width 102 height 16
radio input "false"
type input "Brett Weggelaar <brett@addca.com>"
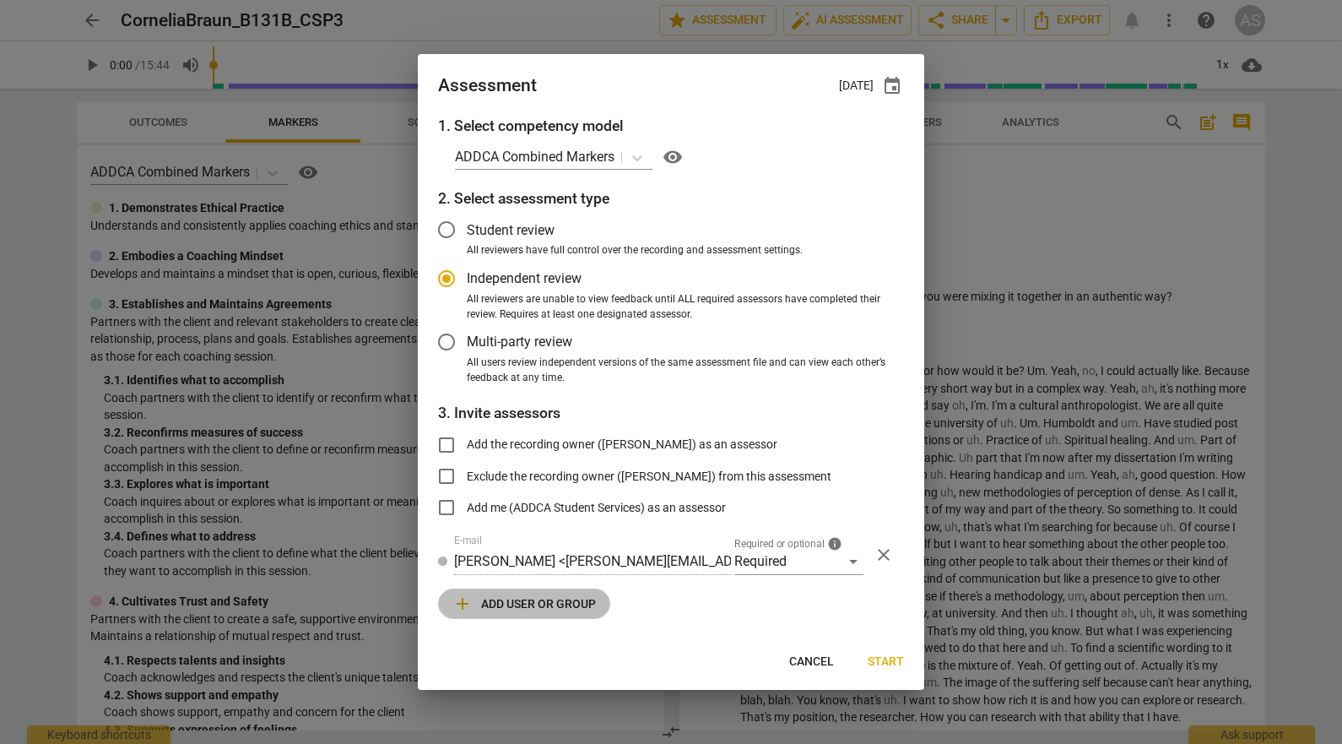
click at [536, 610] on span "add Add user or group" at bounding box center [523, 603] width 143 height 20
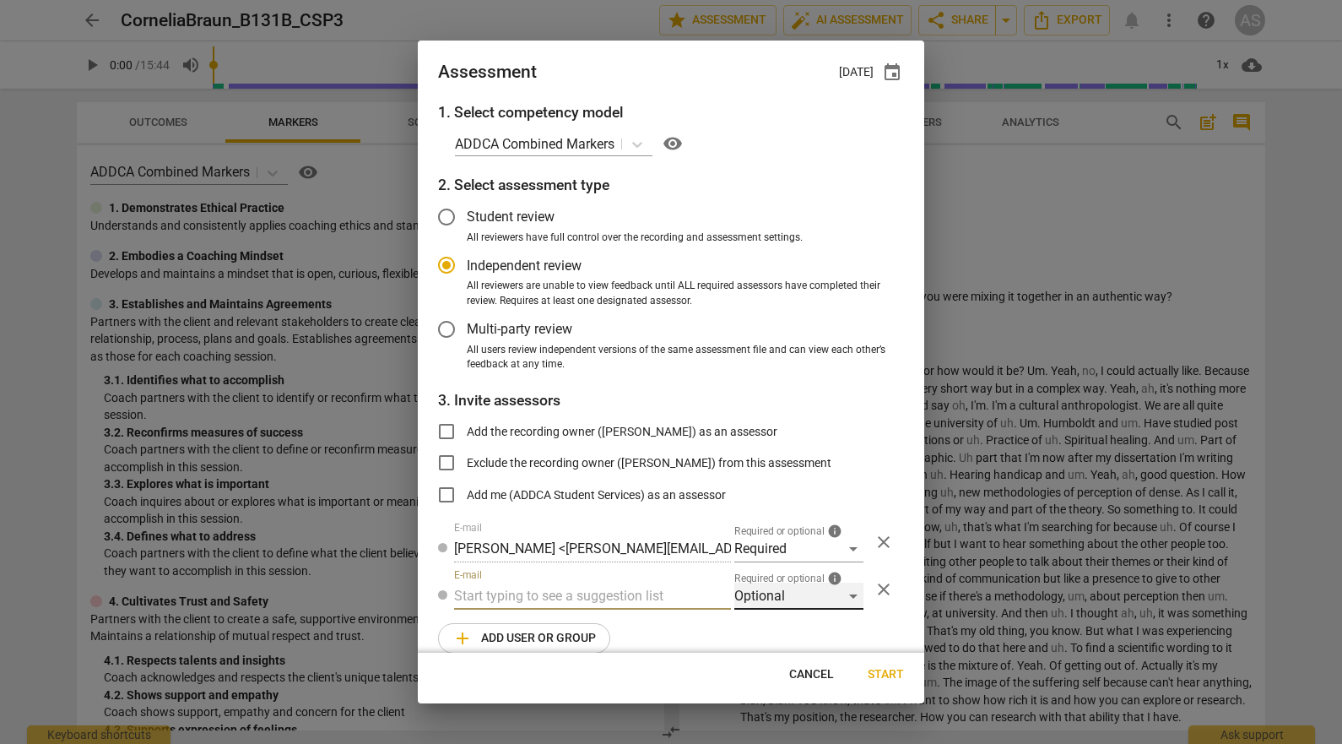
click at [791, 592] on div "Optional" at bounding box center [798, 595] width 129 height 27
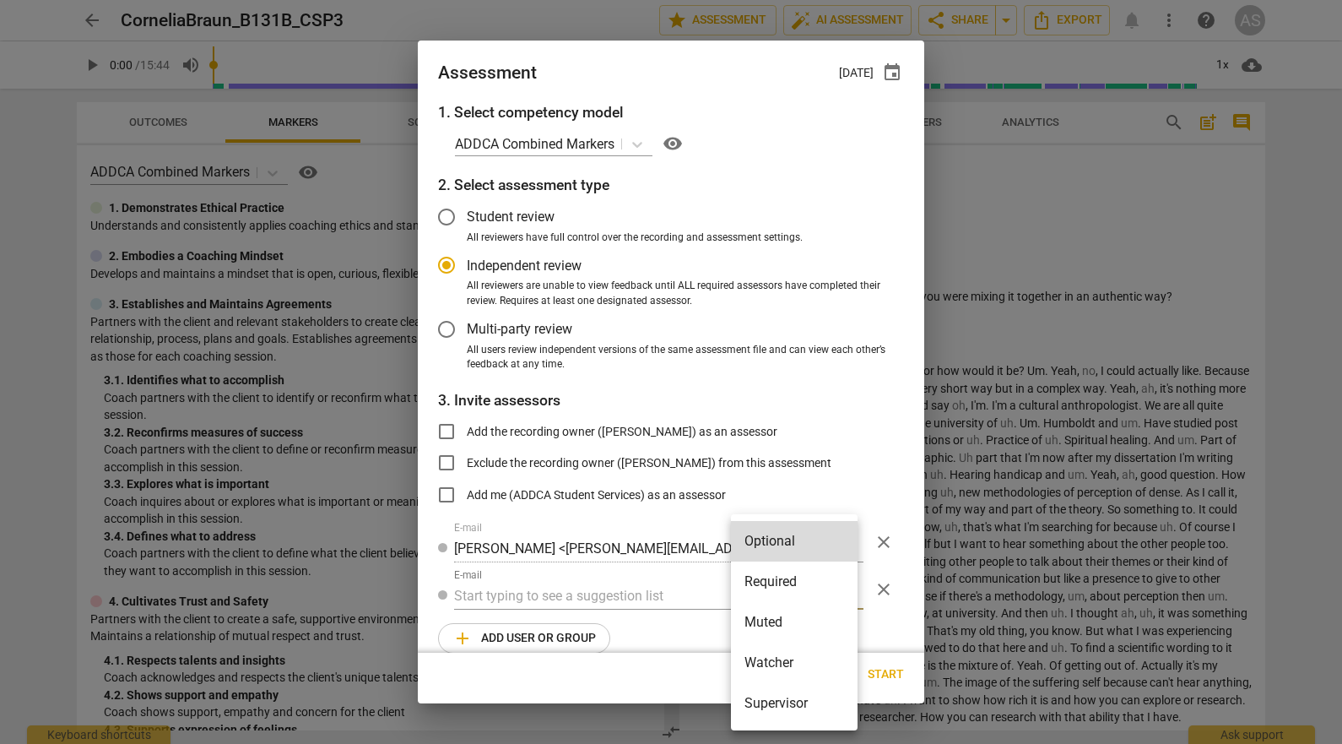
click at [797, 620] on li "Muted" at bounding box center [794, 622] width 127 height 41
radio input "false"
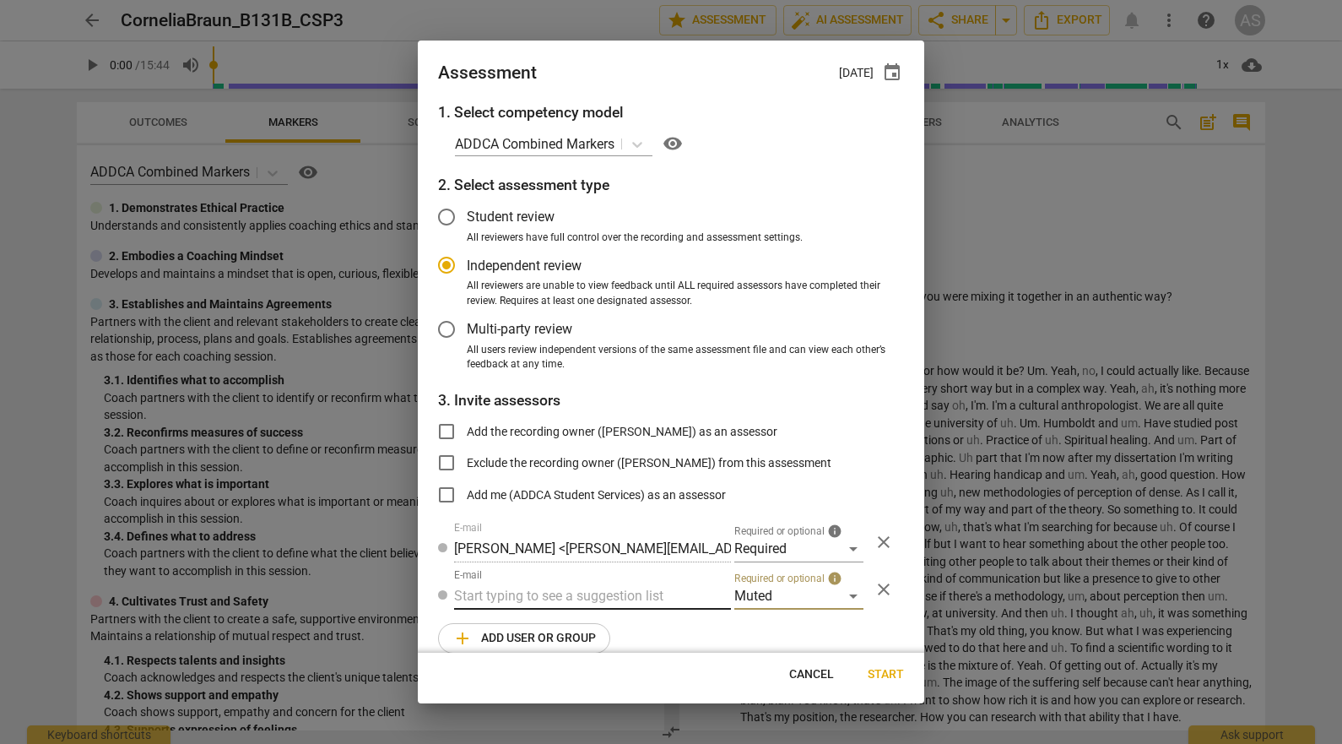
click at [614, 593] on input "text" at bounding box center [592, 595] width 277 height 27
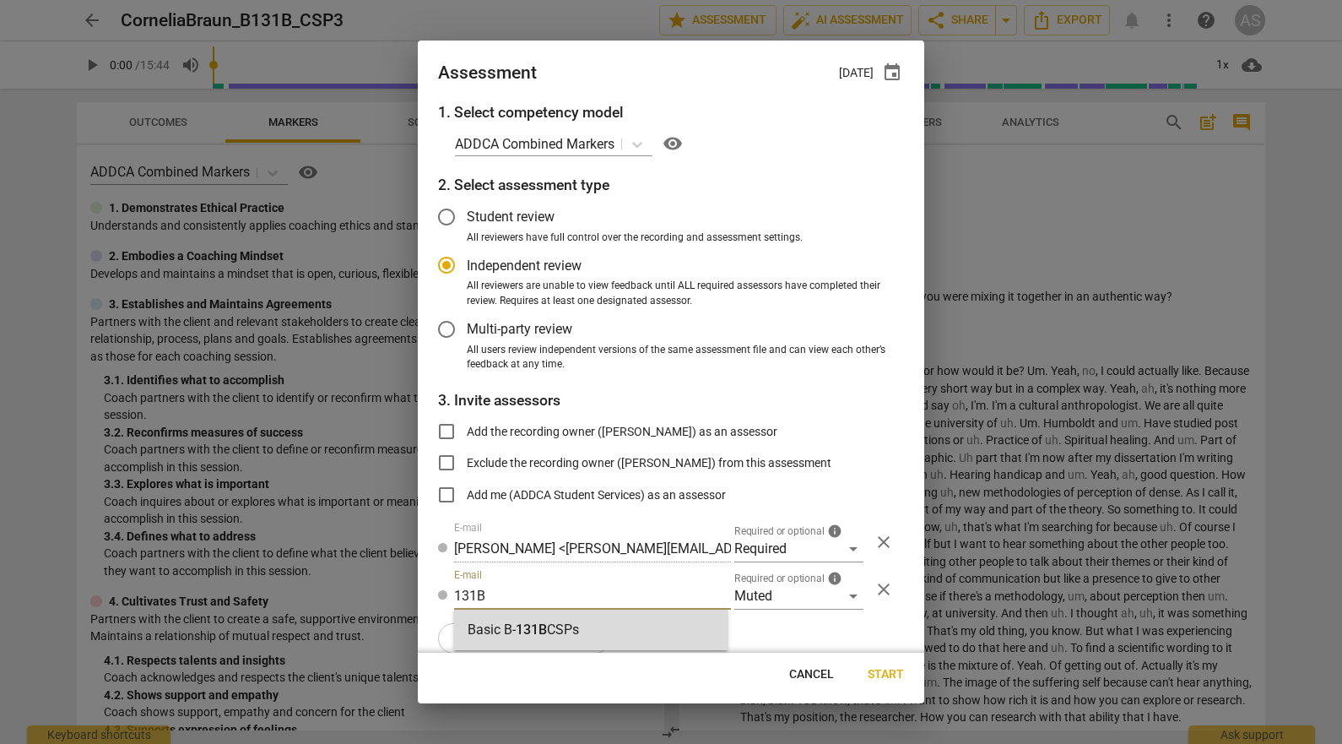
type input "131B"
drag, startPoint x: 608, startPoint y: 605, endPoint x: 693, endPoint y: 657, distance: 99.6
click at [603, 629] on div "Basic B- 131B CSPs" at bounding box center [590, 629] width 273 height 41
radio input "false"
type input "Basic B-131B CSPs"
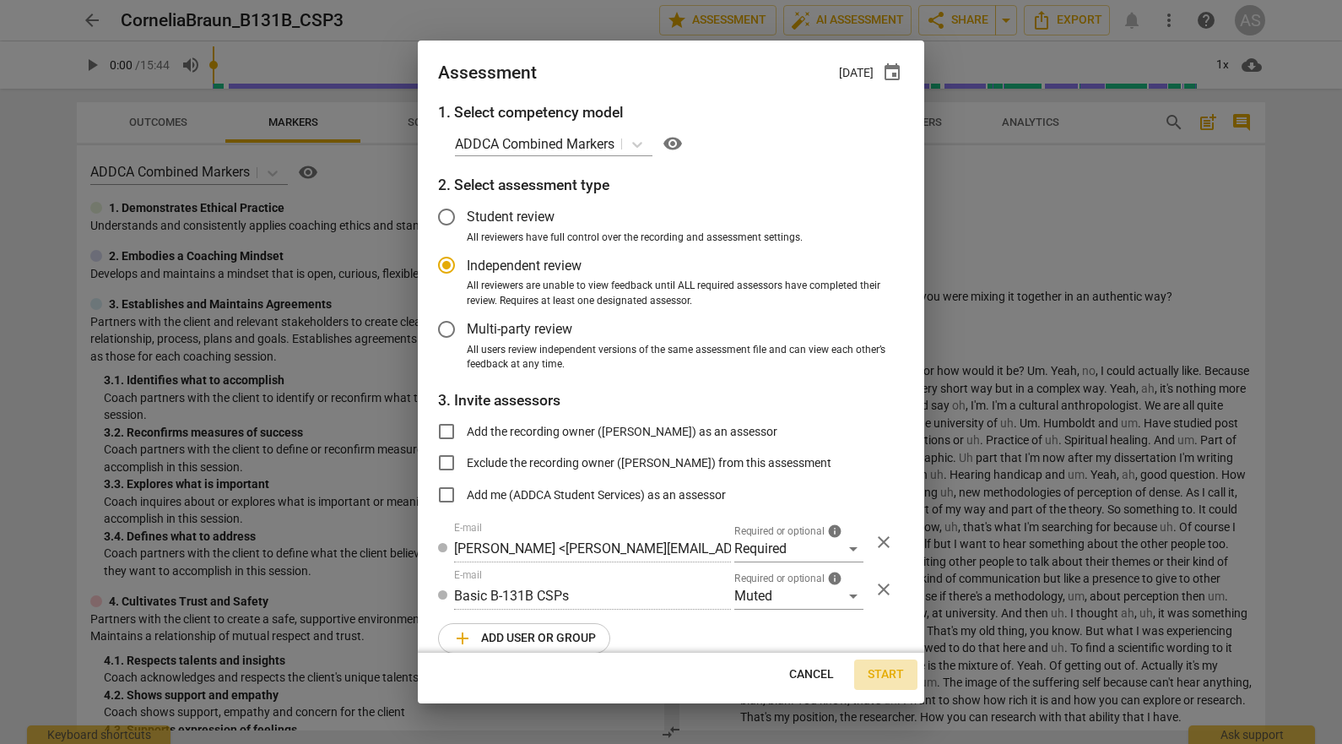
click at [877, 672] on span "Start" at bounding box center [886, 674] width 36 height 17
radio input "false"
type input "[PERSON_NAME] <[EMAIL_ADDRESS][DOMAIN_NAME]>"
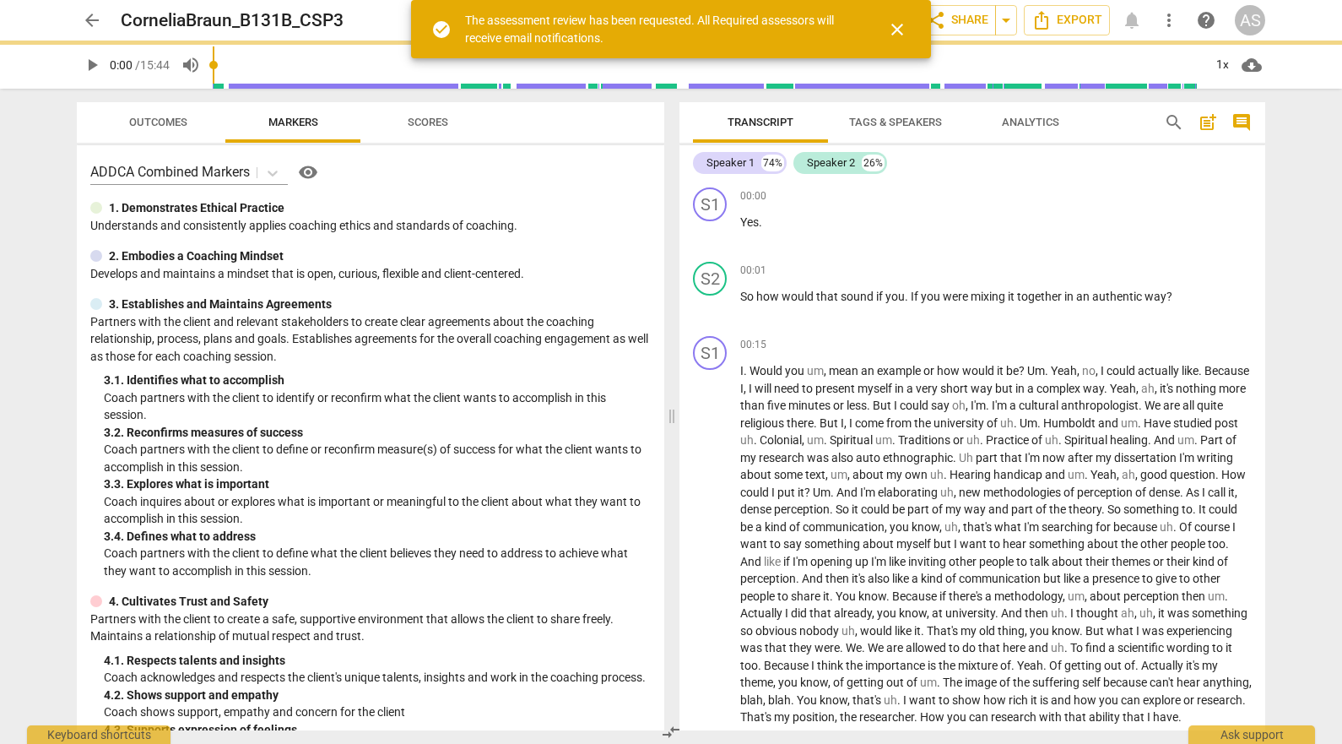
click at [90, 18] on span "arrow_back" at bounding box center [92, 20] width 20 height 20
